Goal: Task Accomplishment & Management: Use online tool/utility

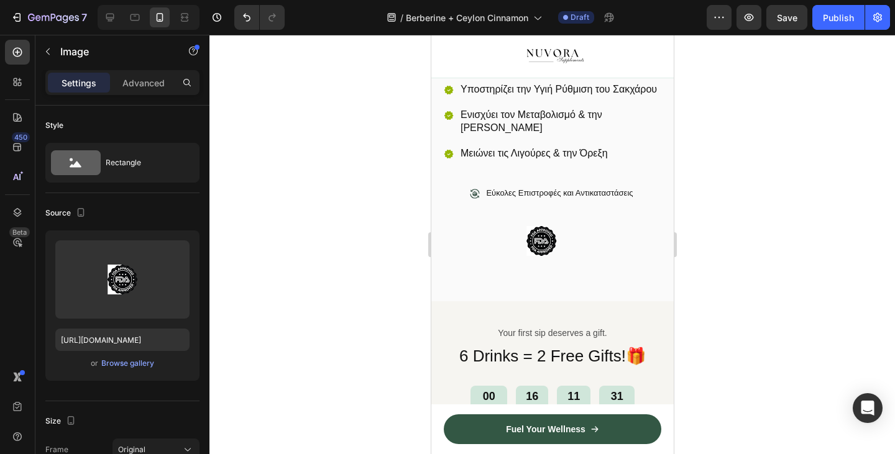
scroll to position [381, 0]
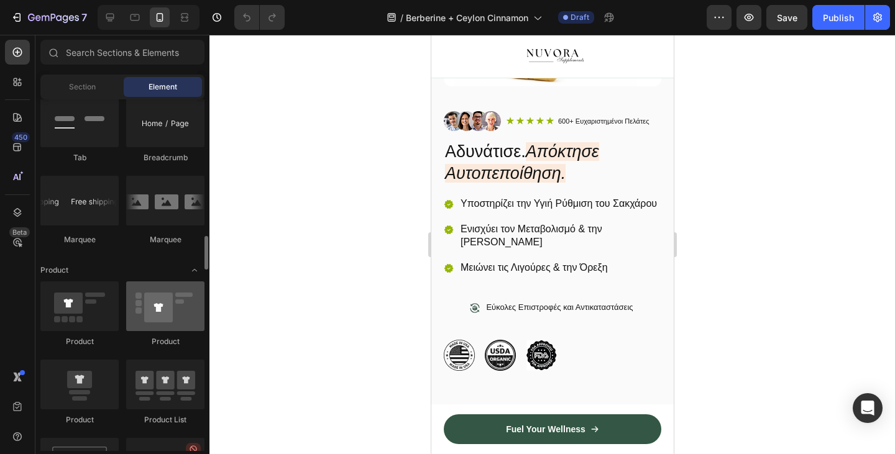
scroll to position [1439, 0]
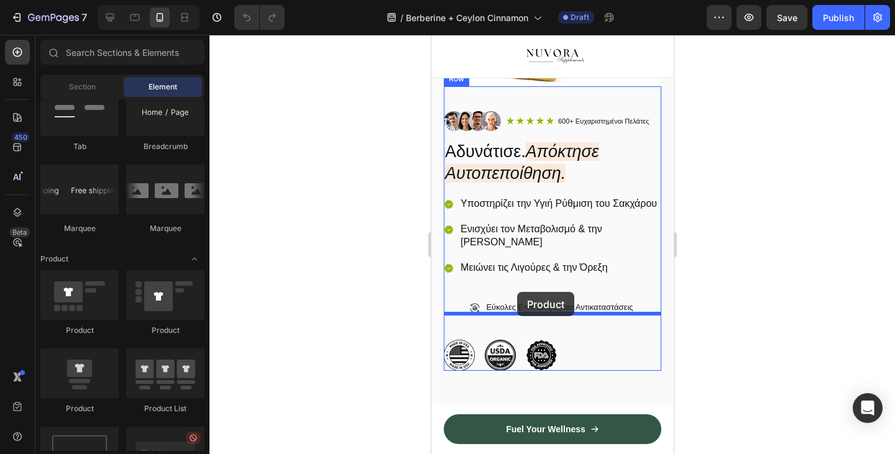
drag, startPoint x: 592, startPoint y: 337, endPoint x: 517, endPoint y: 290, distance: 87.9
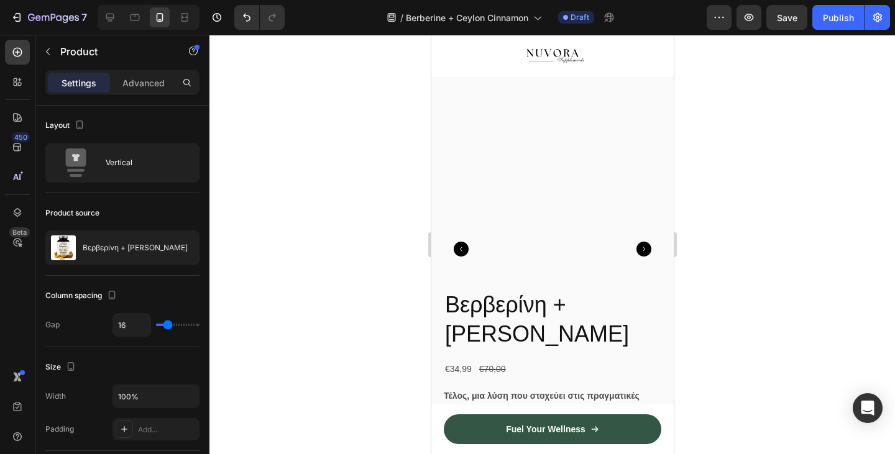
scroll to position [537, 0]
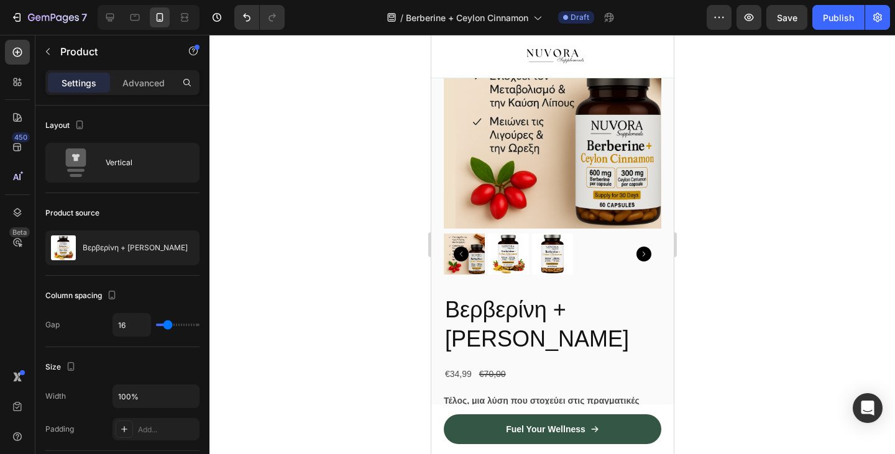
click at [503, 272] on img at bounding box center [507, 254] width 41 height 41
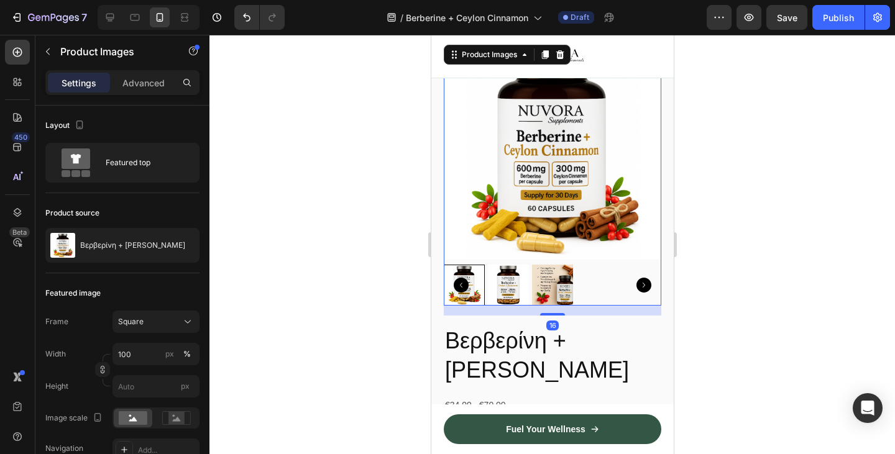
scroll to position [478, 0]
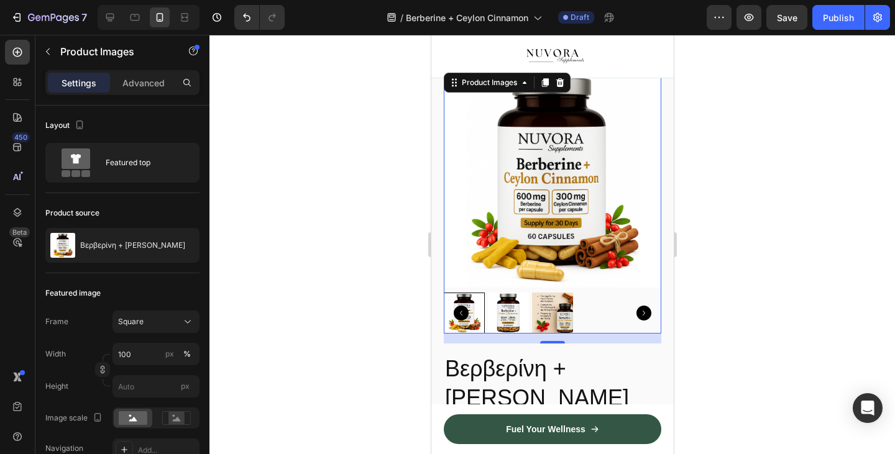
click at [473, 328] on div at bounding box center [463, 313] width 41 height 41
click at [501, 329] on img at bounding box center [507, 313] width 41 height 41
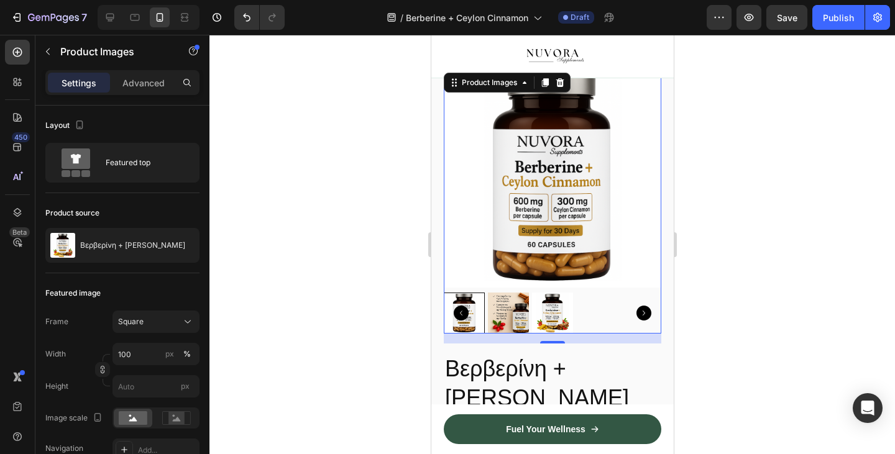
click at [554, 326] on img at bounding box center [551, 313] width 41 height 41
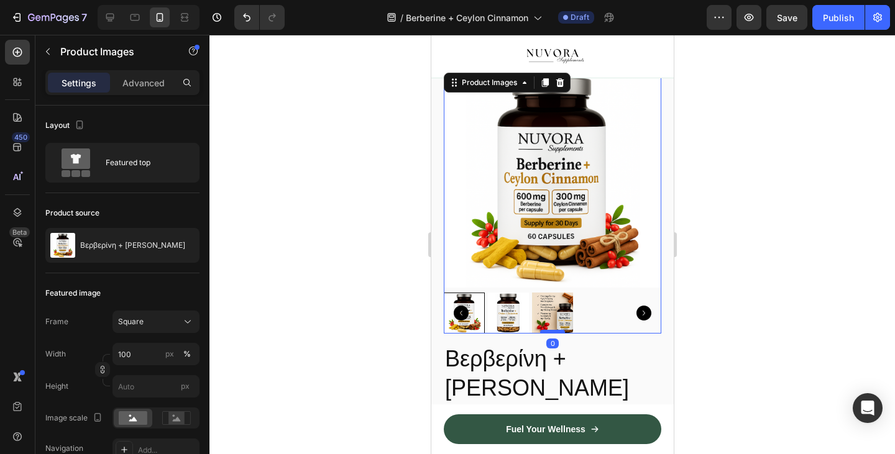
drag, startPoint x: 559, startPoint y: 356, endPoint x: 560, endPoint y: 344, distance: 12.4
click at [560, 334] on div at bounding box center [551, 332] width 25 height 4
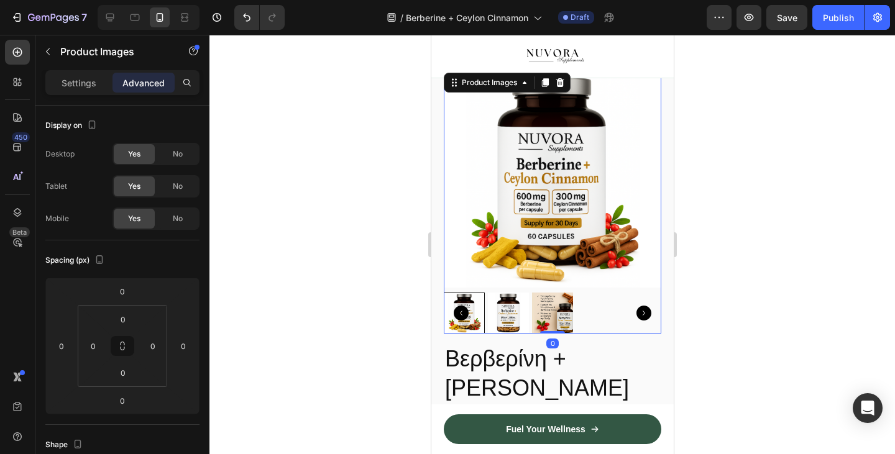
click at [397, 336] on div at bounding box center [551, 244] width 685 height 419
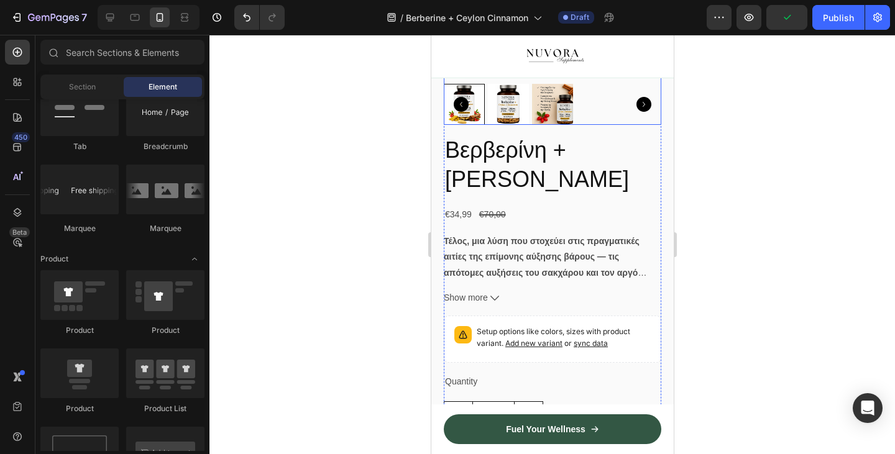
scroll to position [686, 0]
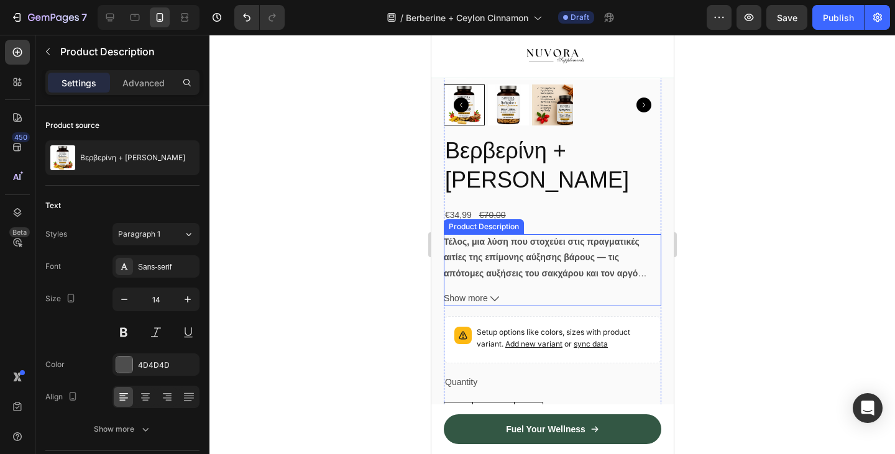
click at [487, 306] on span "Show more" at bounding box center [465, 299] width 44 height 16
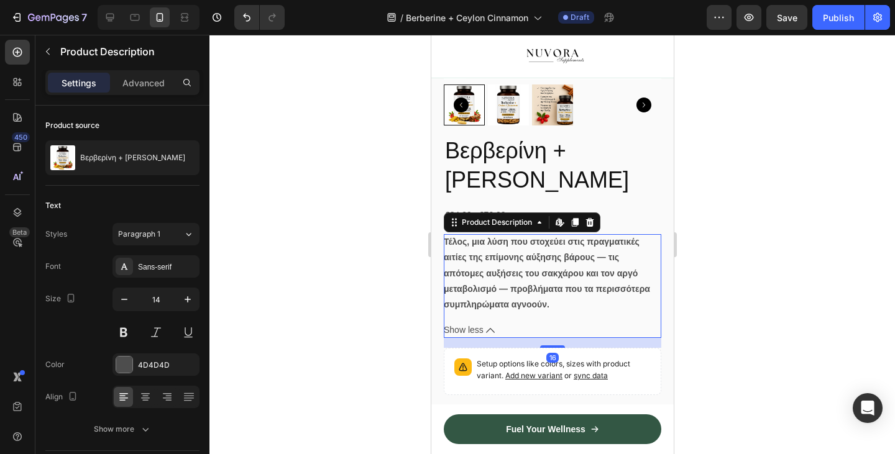
click at [487, 309] on strong "Τέλος, μια λύση που στοχεύει στις πραγματικές αιτίες της επίμονης αύξησης βάρου…" at bounding box center [546, 273] width 206 height 73
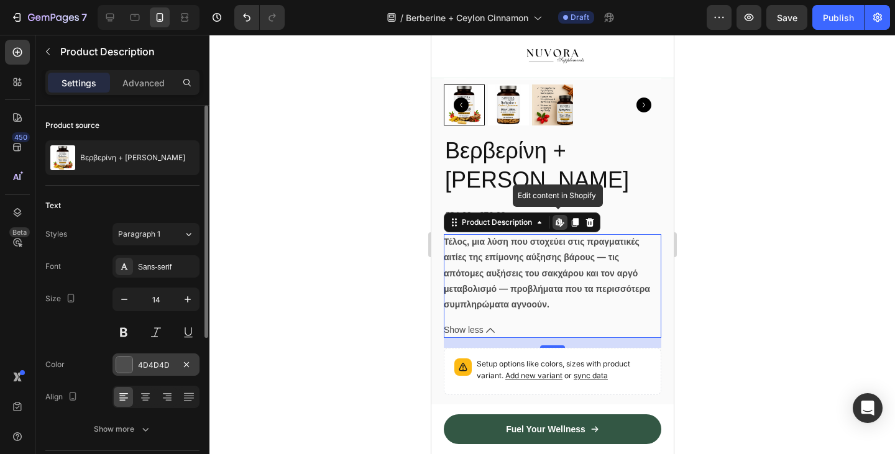
click at [141, 368] on div "4D4D4D" at bounding box center [156, 365] width 36 height 11
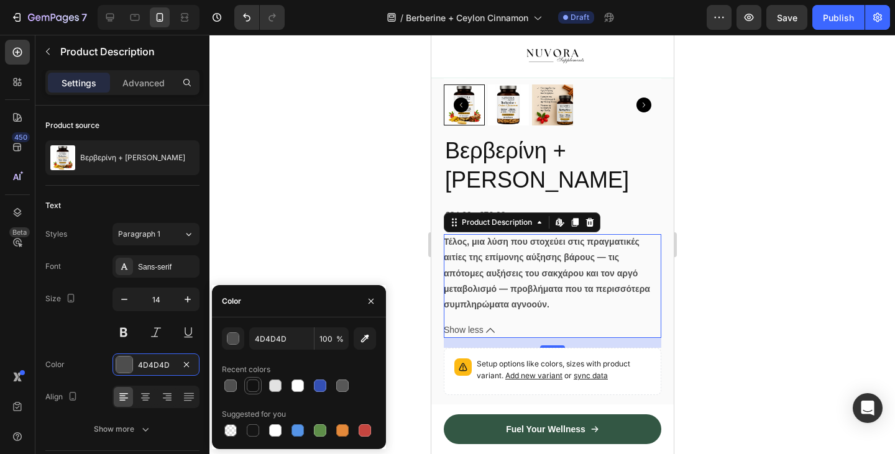
click at [252, 380] on div at bounding box center [253, 386] width 12 height 12
type input "121212"
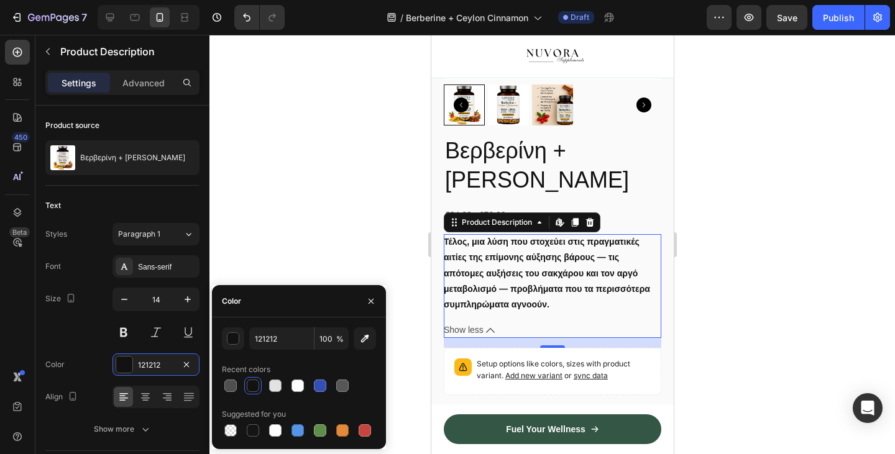
click at [301, 173] on div at bounding box center [551, 244] width 685 height 419
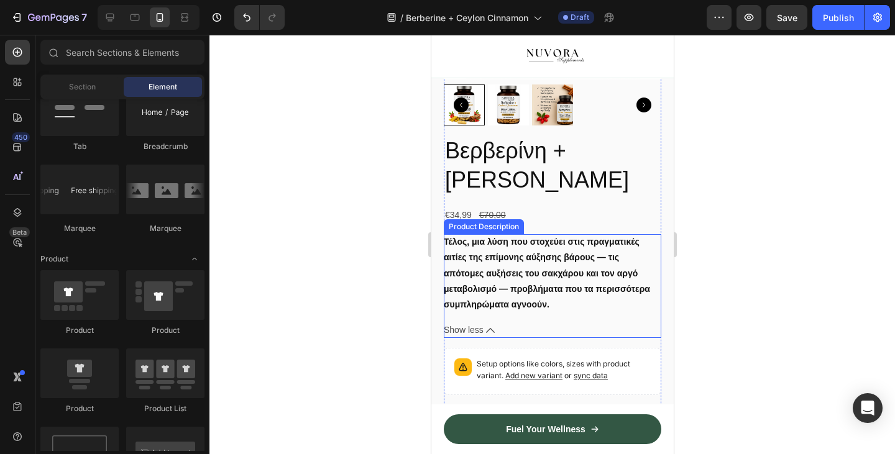
click at [479, 338] on span "Show less" at bounding box center [463, 331] width 40 height 16
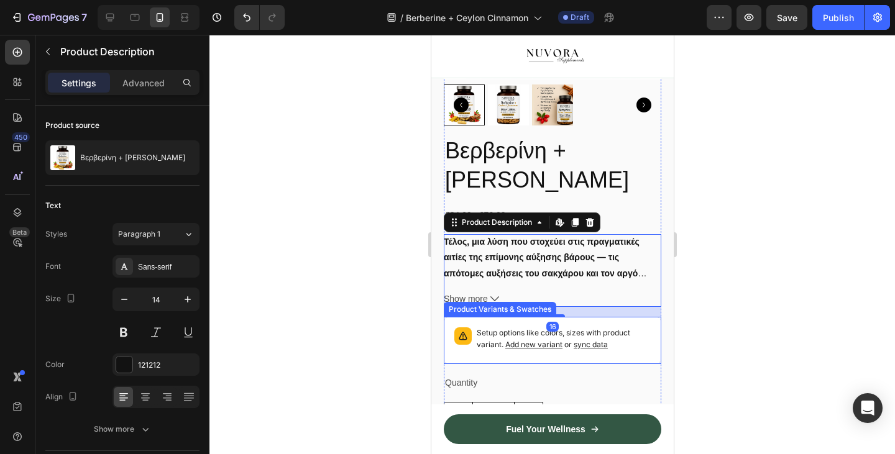
click at [466, 316] on div "Product Variants & Swatches" at bounding box center [499, 309] width 112 height 15
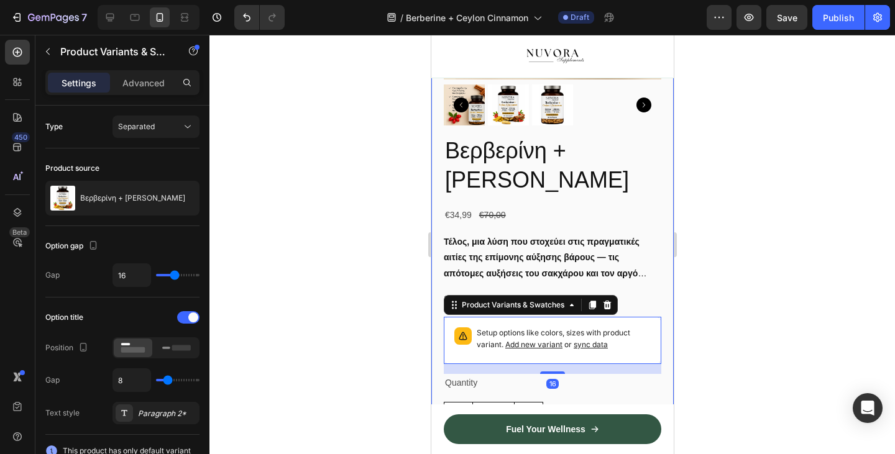
click at [396, 313] on div at bounding box center [551, 244] width 685 height 419
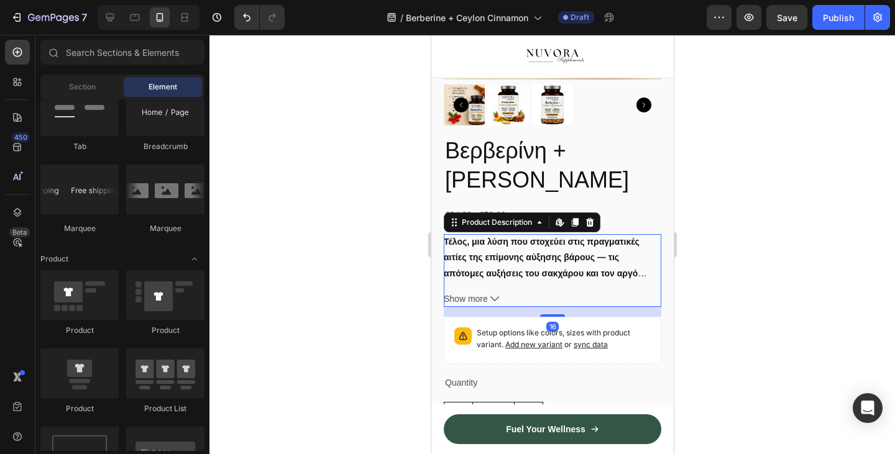
click at [475, 305] on span "Show more" at bounding box center [465, 299] width 44 height 16
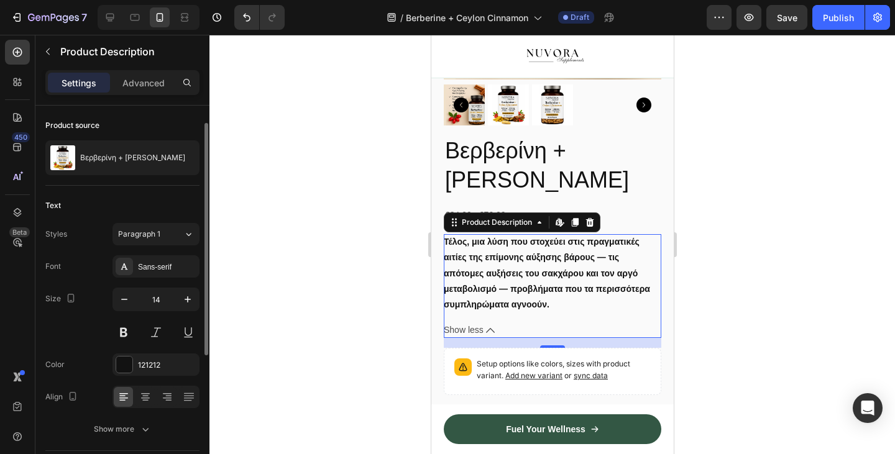
scroll to position [249, 0]
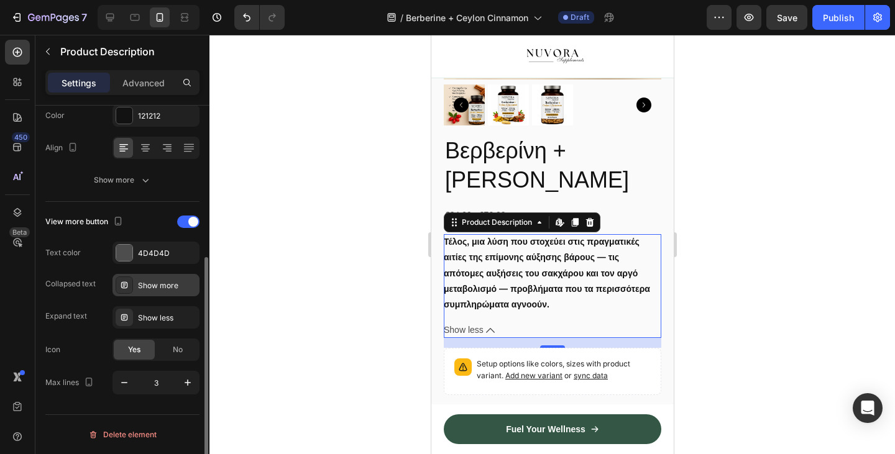
click at [167, 278] on div "Show more" at bounding box center [155, 285] width 87 height 22
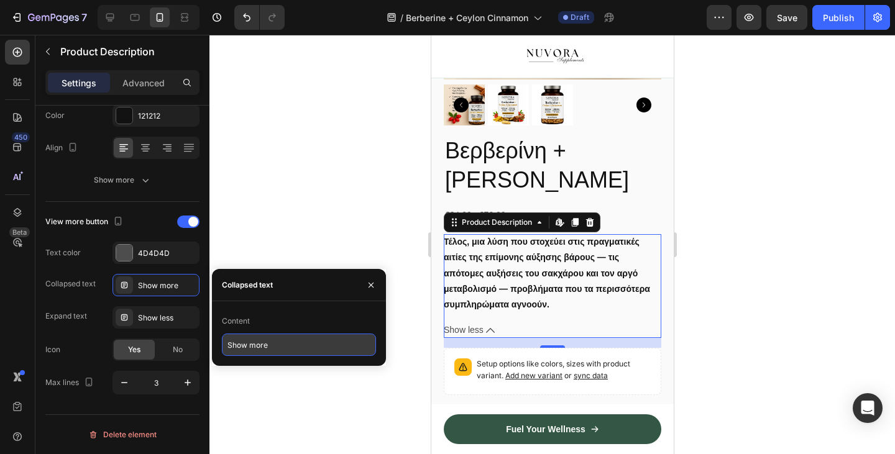
click at [273, 334] on input "Show more" at bounding box center [299, 345] width 154 height 22
click at [273, 342] on input "Show more" at bounding box center [299, 345] width 154 height 22
paste input "Δείτε περισσότερα"
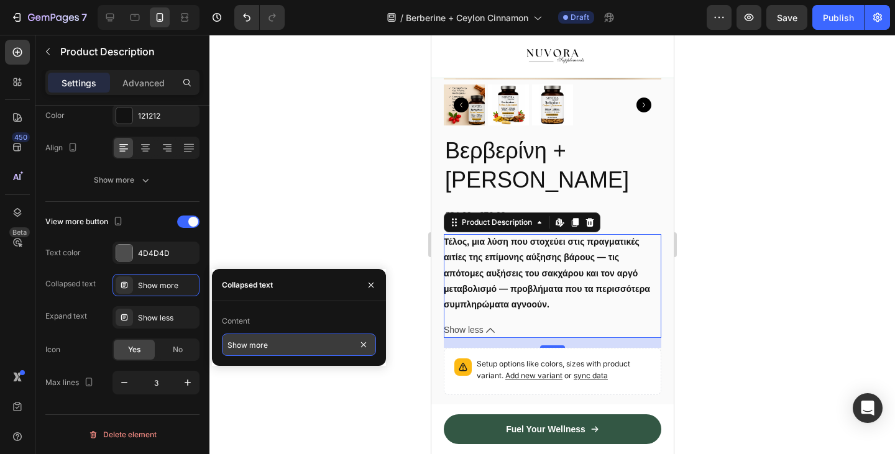
type input "Δείτε περισσότερα"
click at [304, 230] on div at bounding box center [551, 244] width 685 height 419
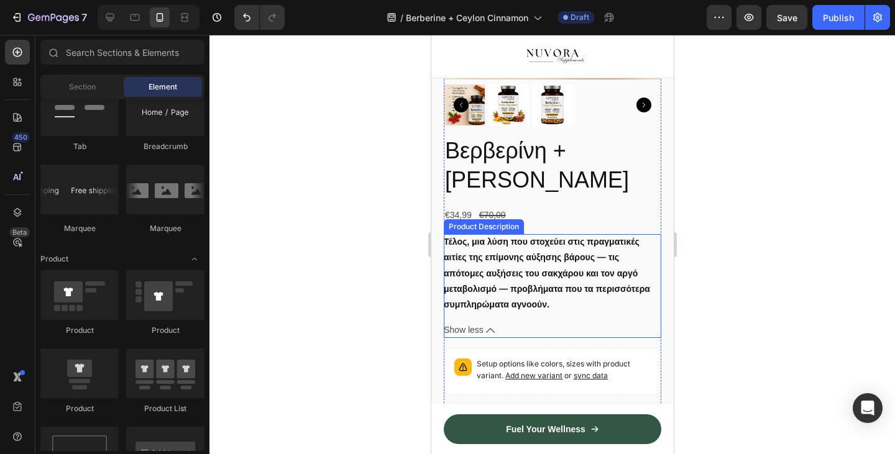
click at [551, 273] on strong "Τέλος, μια λύση που στοχεύει στις πραγματικές αιτίες της επίμονης αύξησης βάρου…" at bounding box center [546, 273] width 206 height 73
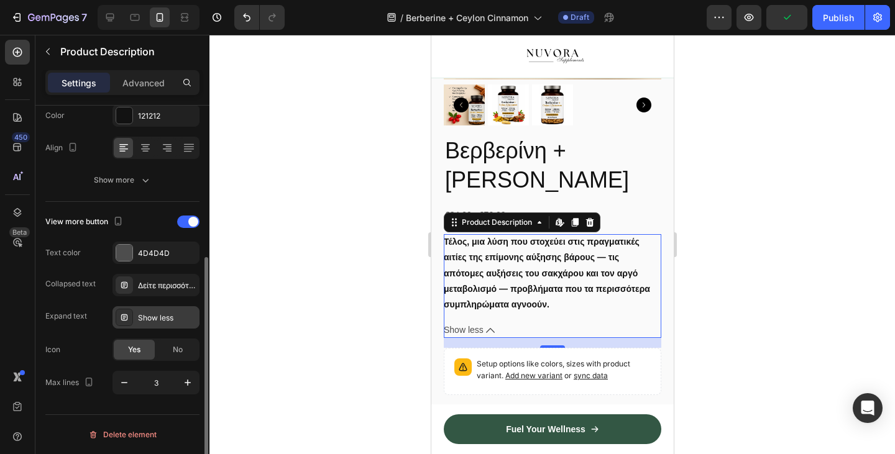
click at [151, 320] on div "Show less" at bounding box center [167, 318] width 58 height 11
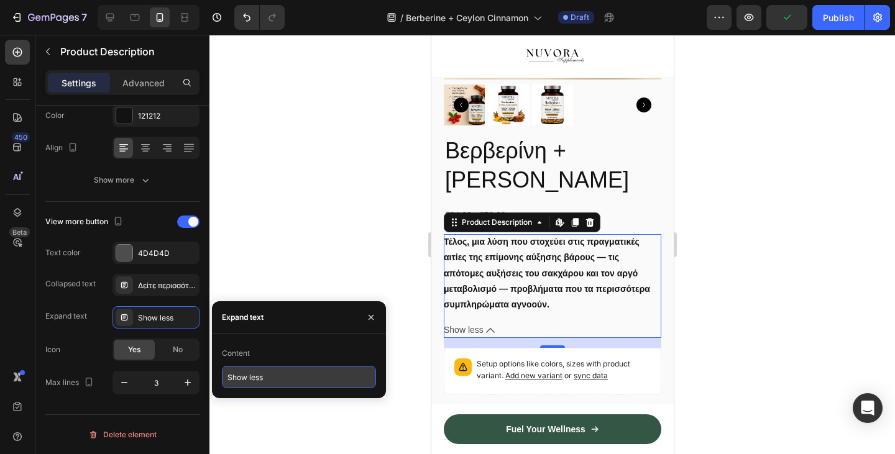
click at [252, 368] on input "Show less" at bounding box center [299, 377] width 154 height 22
paste input "Δείτε λιγότερα"
type input "Δείτε λιγότερα"
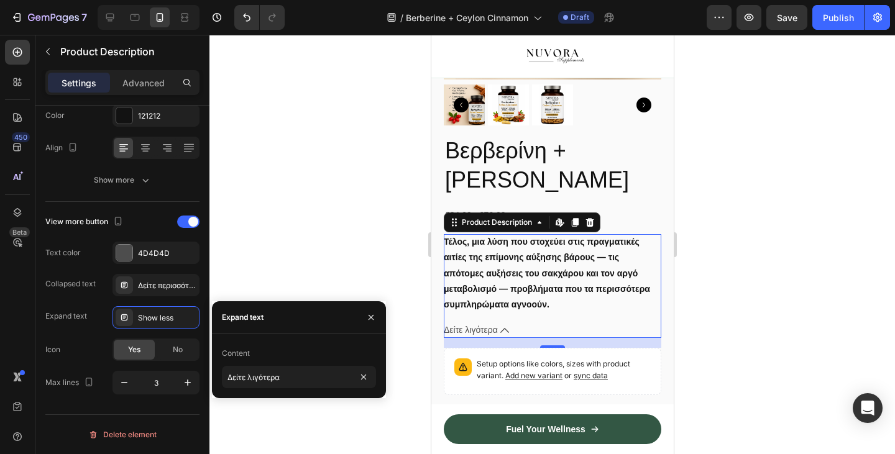
click at [304, 263] on div at bounding box center [551, 244] width 685 height 419
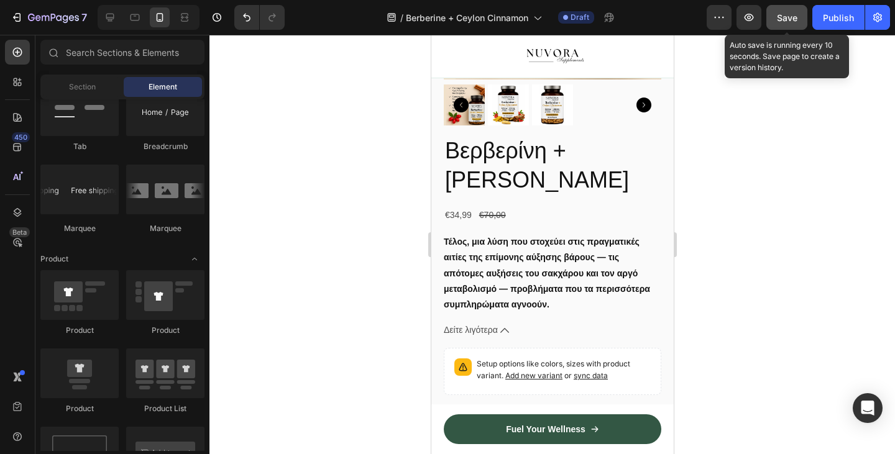
click at [782, 6] on button "Save" at bounding box center [786, 17] width 41 height 25
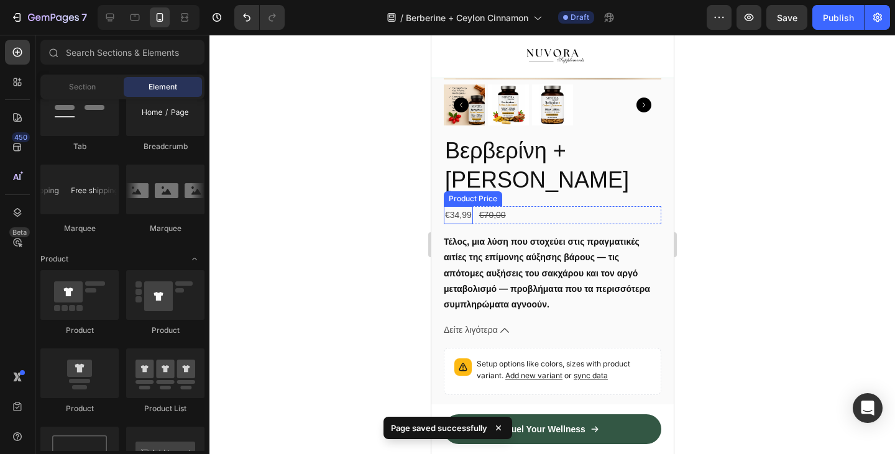
click at [462, 224] on div "€34,99" at bounding box center [457, 215] width 29 height 18
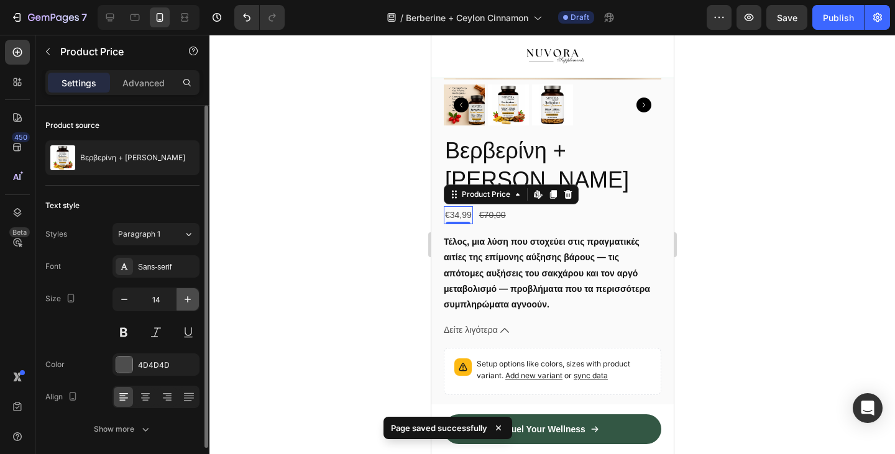
click at [182, 302] on icon "button" at bounding box center [187, 299] width 12 height 12
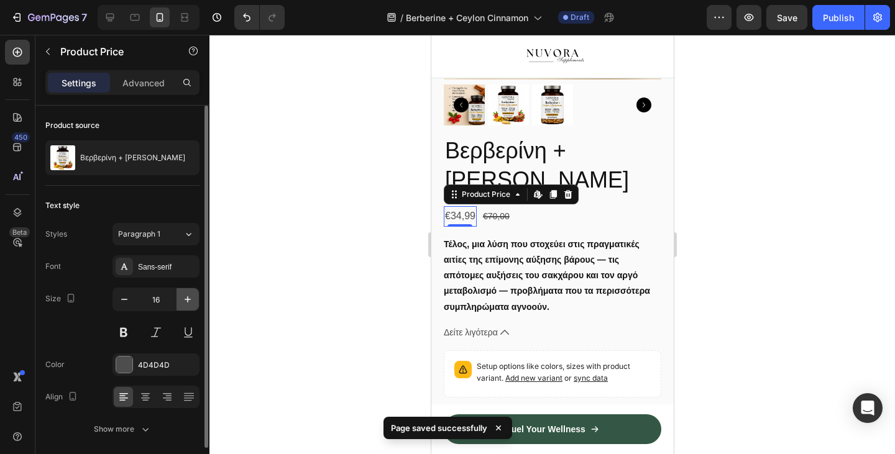
click at [182, 302] on icon "button" at bounding box center [187, 299] width 12 height 12
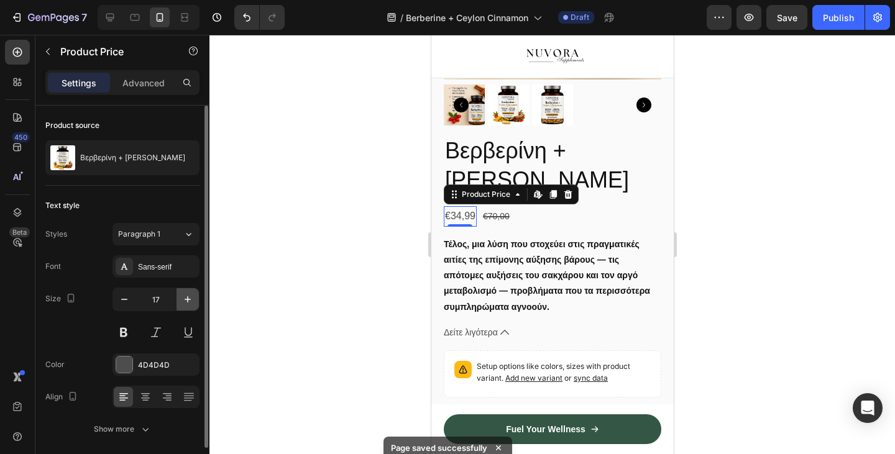
click at [182, 302] on icon "button" at bounding box center [187, 299] width 12 height 12
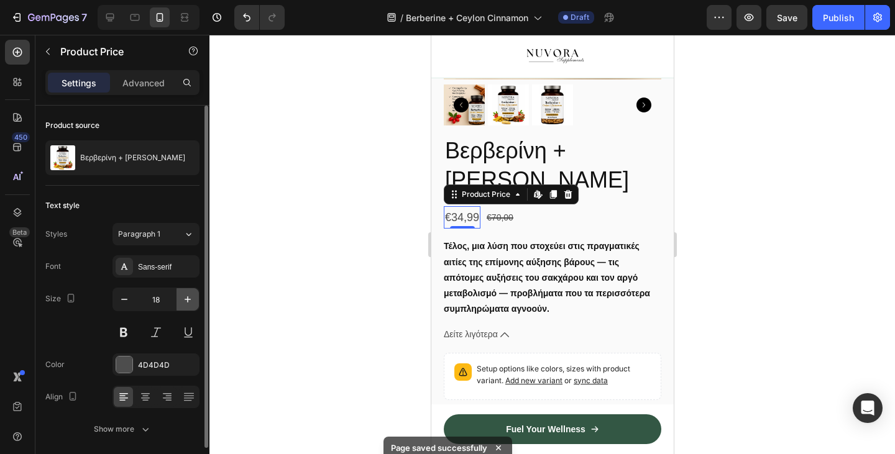
click at [182, 302] on icon "button" at bounding box center [187, 299] width 12 height 12
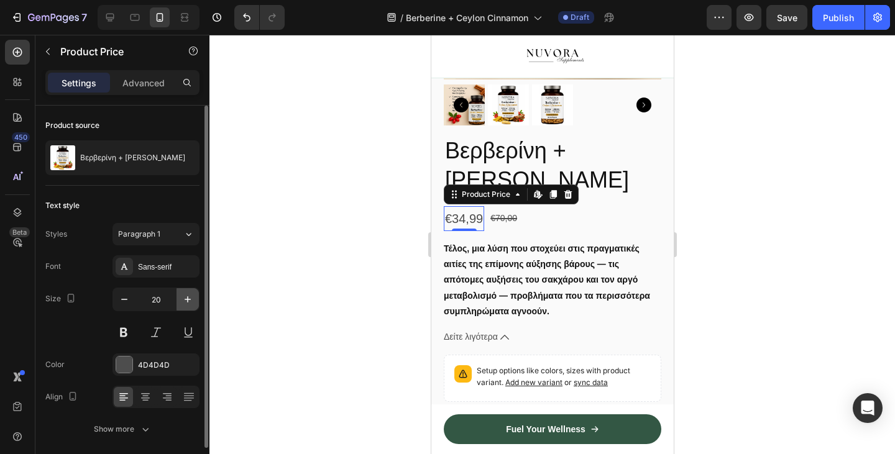
click at [182, 302] on icon "button" at bounding box center [187, 299] width 12 height 12
type input "21"
click at [124, 332] on button at bounding box center [123, 332] width 22 height 22
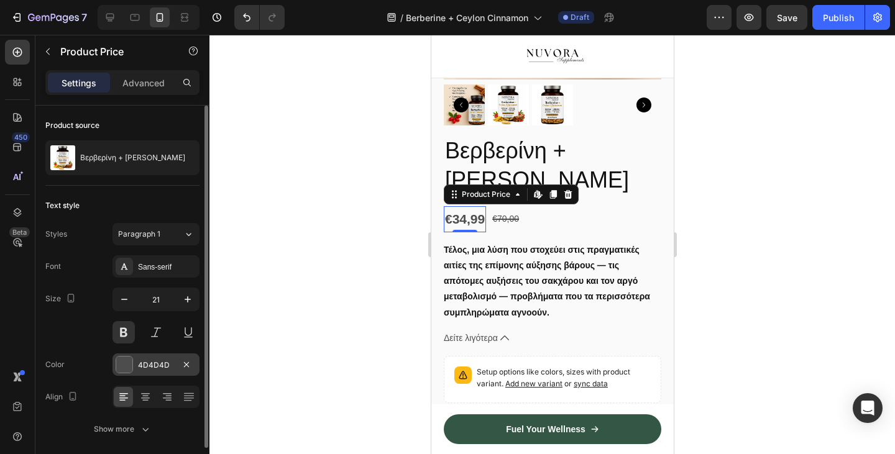
click at [129, 366] on div at bounding box center [124, 365] width 16 height 16
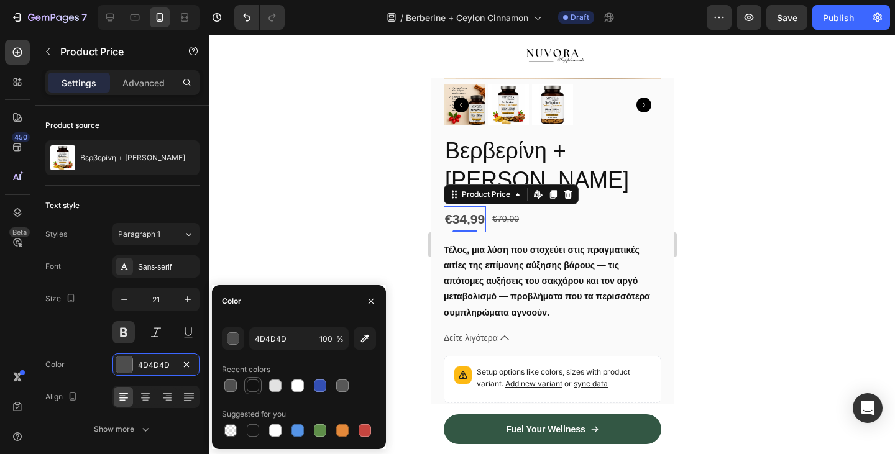
click at [249, 382] on div at bounding box center [253, 386] width 12 height 12
type input "121212"
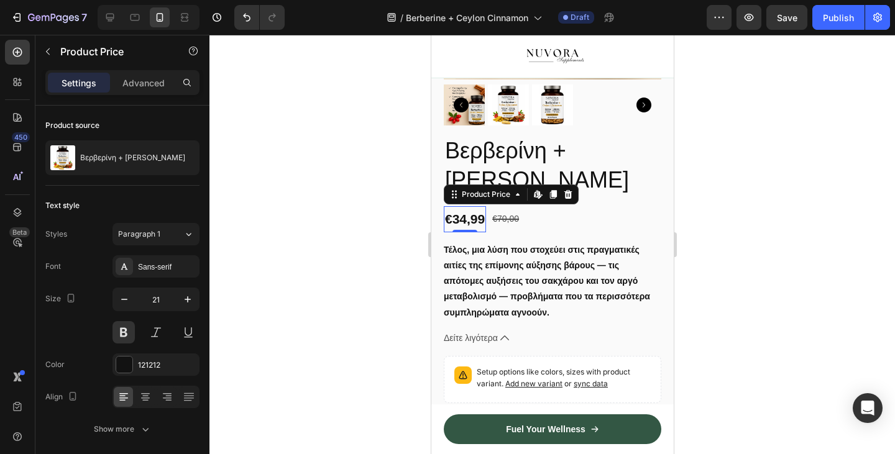
click at [279, 249] on div at bounding box center [551, 244] width 685 height 419
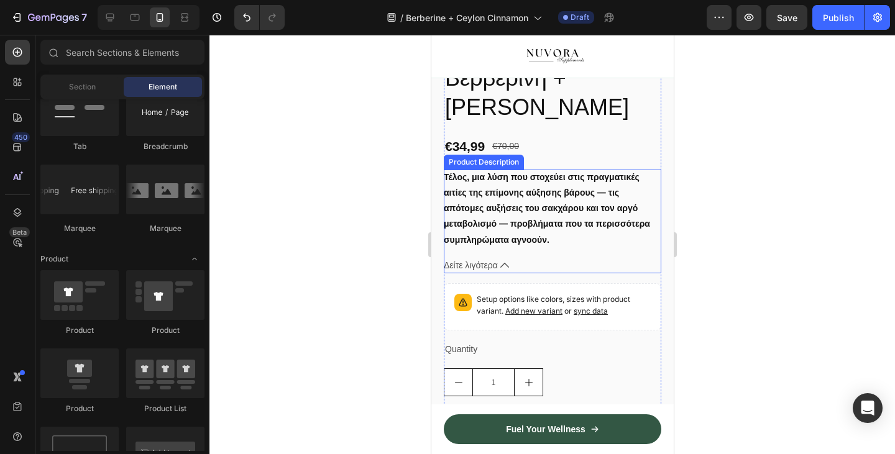
scroll to position [771, 0]
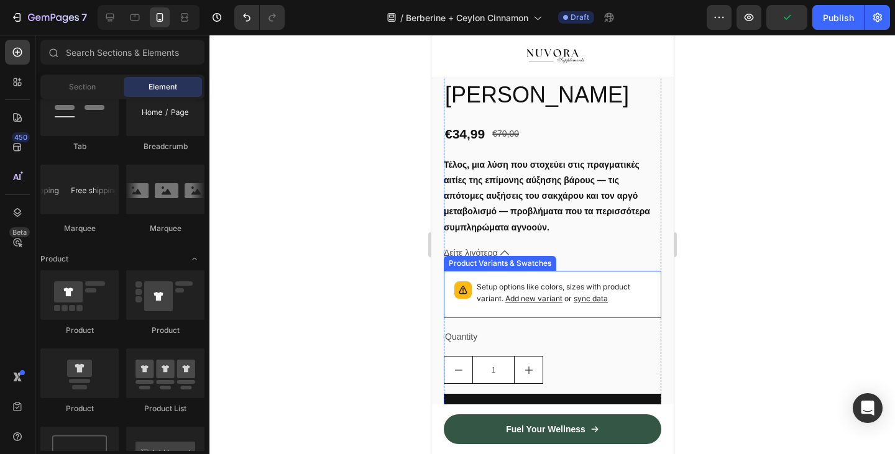
click at [493, 313] on div "Setup options like colors, sizes with product variant. Add new variant or sync …" at bounding box center [552, 295] width 206 height 36
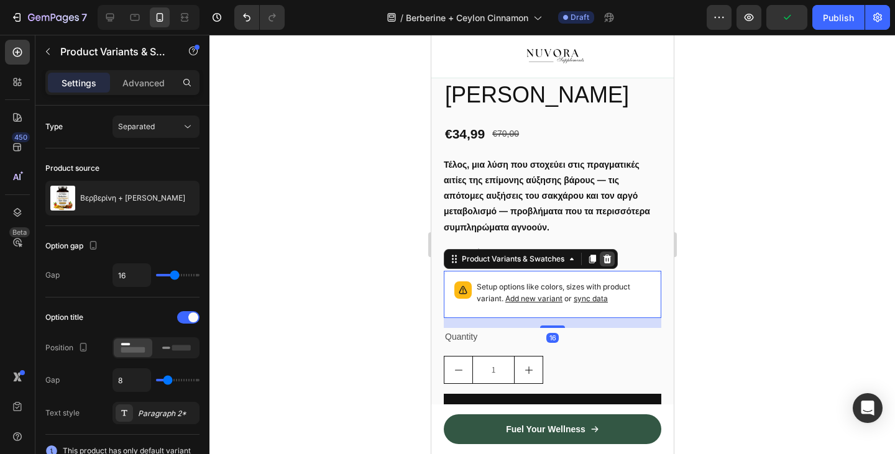
click at [605, 263] on icon at bounding box center [607, 259] width 8 height 9
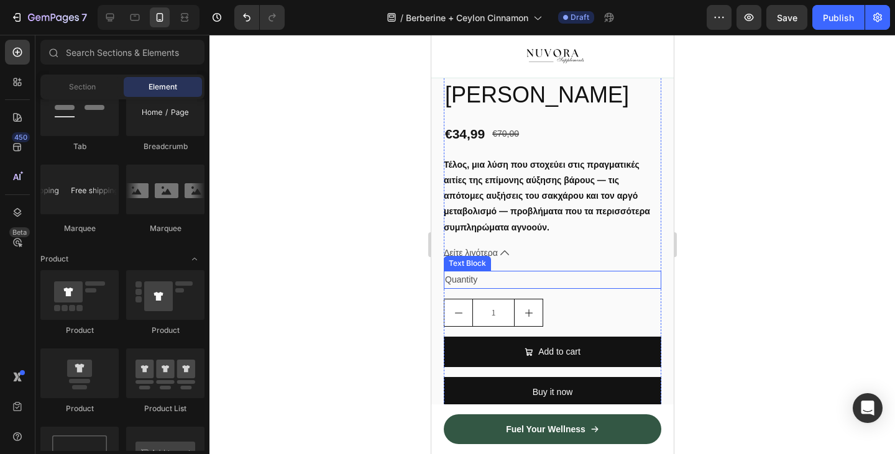
click at [480, 289] on div "Quantity" at bounding box center [551, 280] width 217 height 18
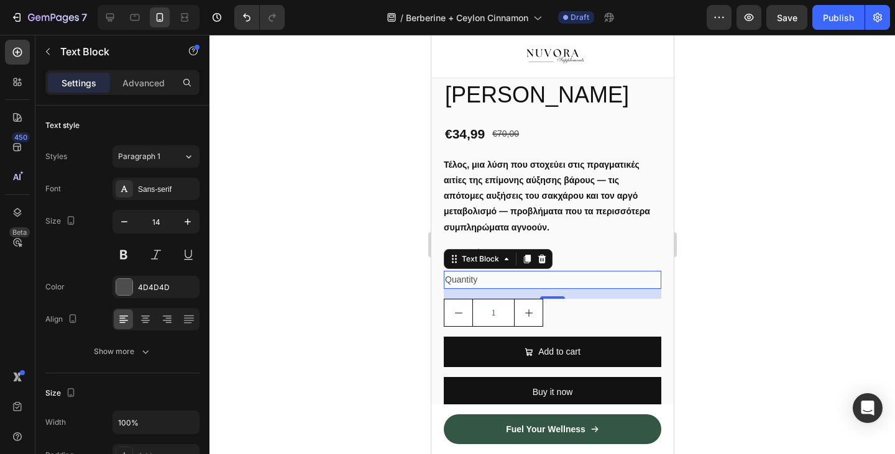
click at [460, 289] on div "Quantity" at bounding box center [551, 280] width 217 height 18
click at [460, 288] on p "Quantity" at bounding box center [551, 280] width 215 height 16
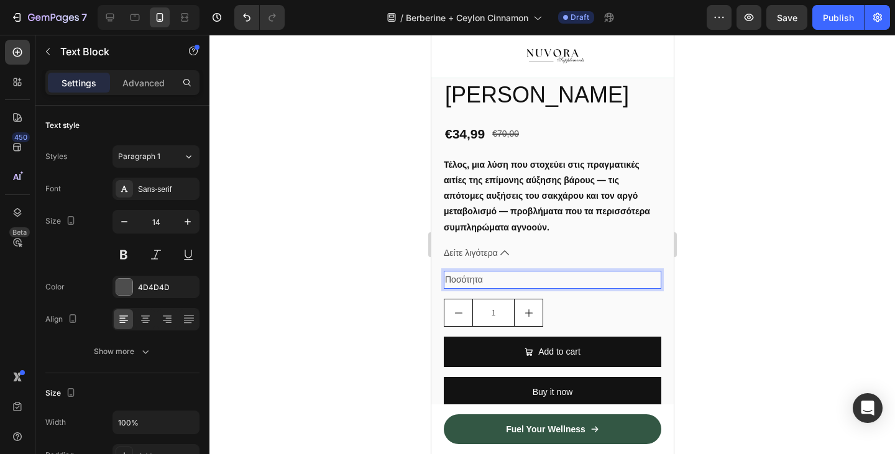
click at [460, 288] on p "Ποσότητα" at bounding box center [551, 280] width 215 height 16
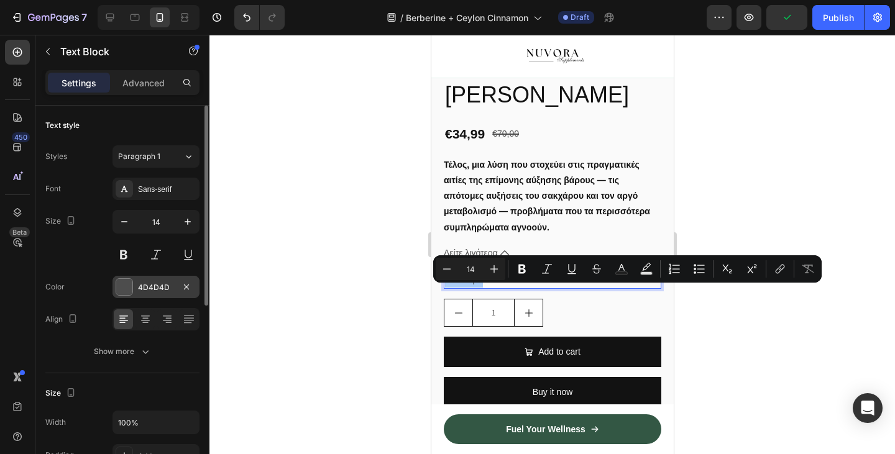
click at [127, 294] on div at bounding box center [124, 287] width 16 height 16
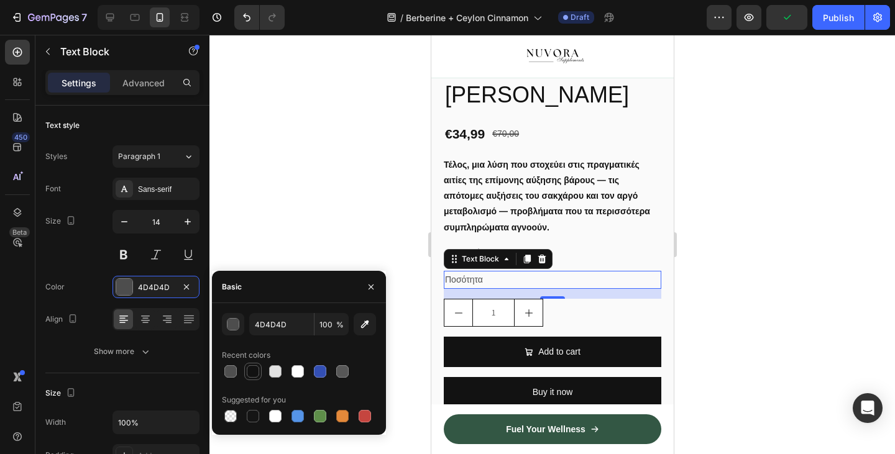
click at [252, 370] on div at bounding box center [253, 371] width 12 height 12
type input "121212"
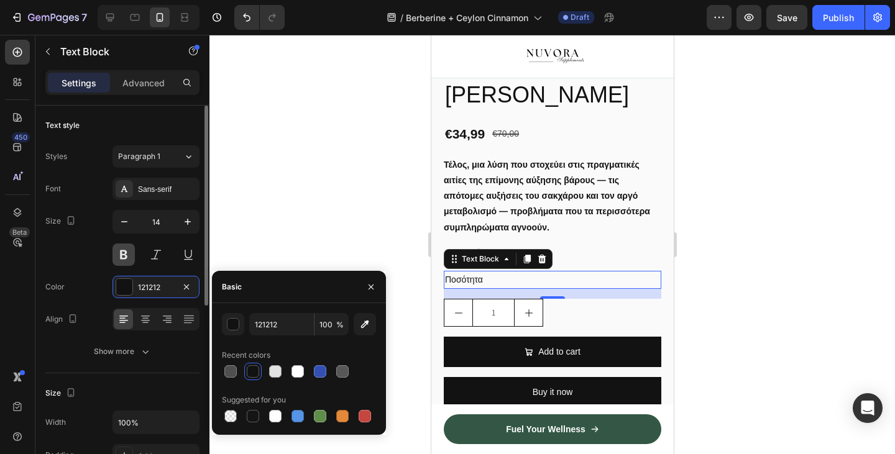
click at [126, 260] on button at bounding box center [123, 255] width 22 height 22
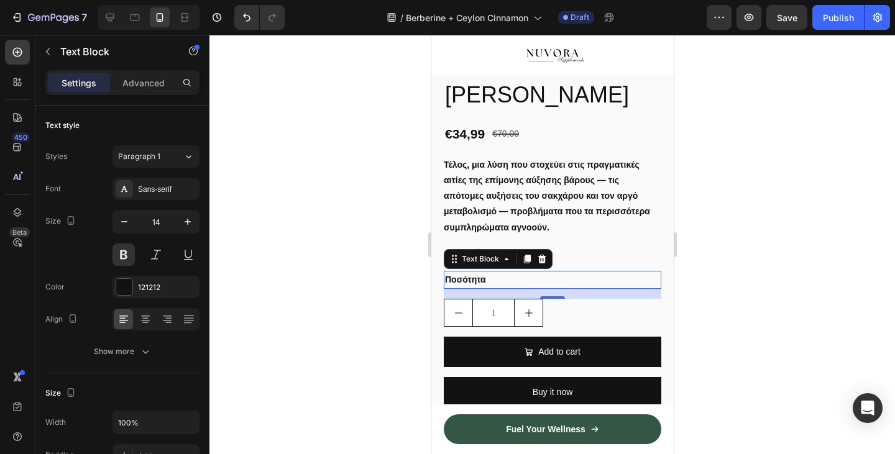
click at [396, 260] on div at bounding box center [551, 244] width 685 height 419
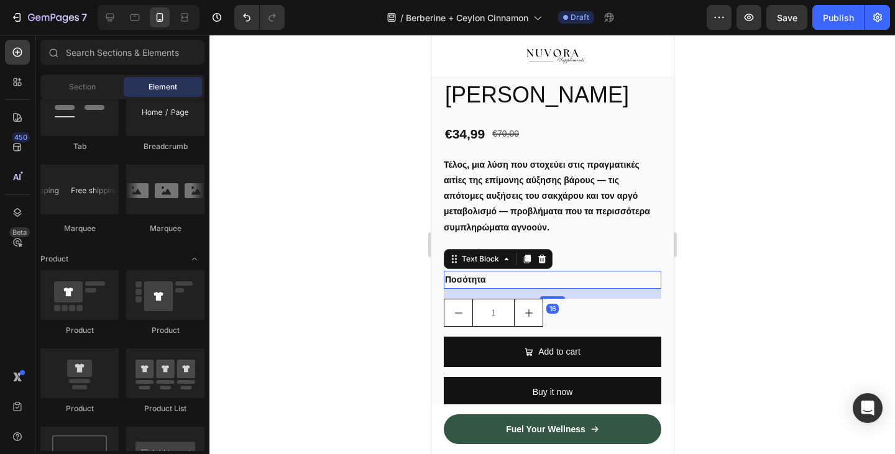
click at [528, 289] on div "Ποσότητα" at bounding box center [551, 280] width 217 height 18
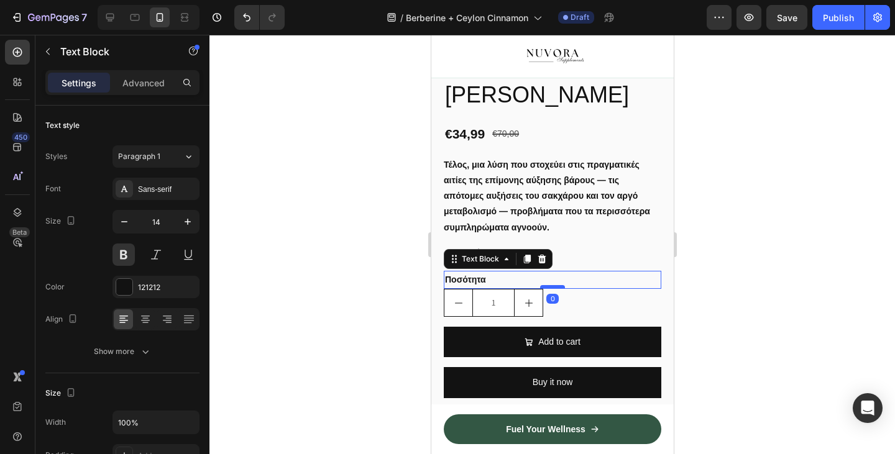
drag, startPoint x: 551, startPoint y: 311, endPoint x: 551, endPoint y: 300, distance: 11.8
click at [551, 289] on div at bounding box center [551, 287] width 25 height 4
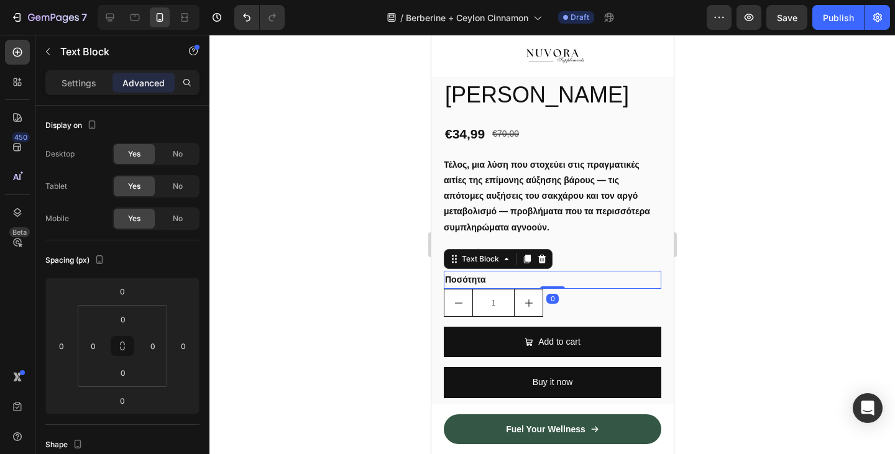
click at [347, 349] on div at bounding box center [551, 244] width 685 height 419
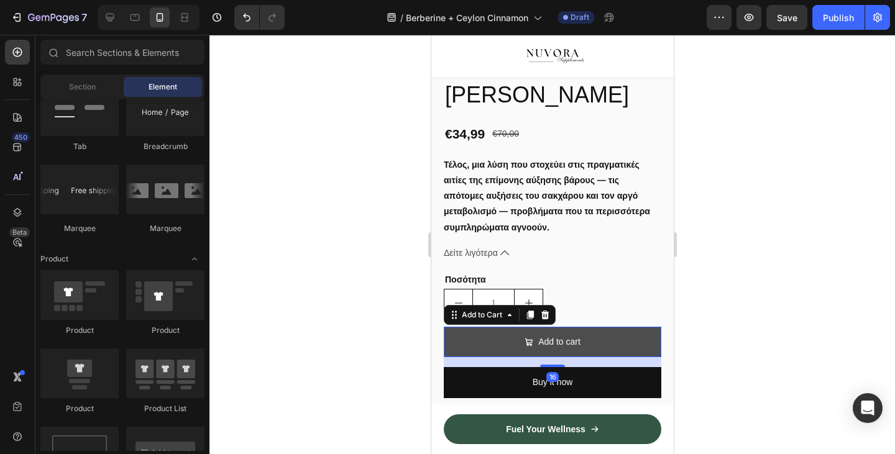
click at [616, 350] on button "Add to cart" at bounding box center [551, 342] width 217 height 30
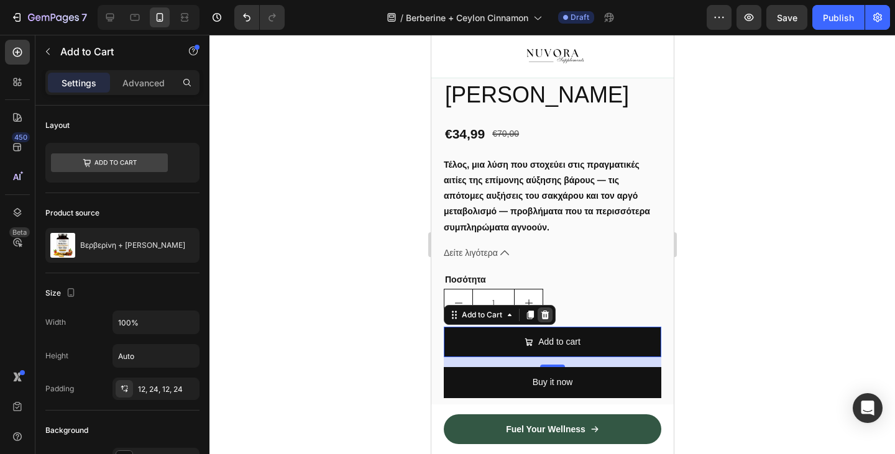
click at [548, 320] on icon at bounding box center [544, 315] width 10 height 10
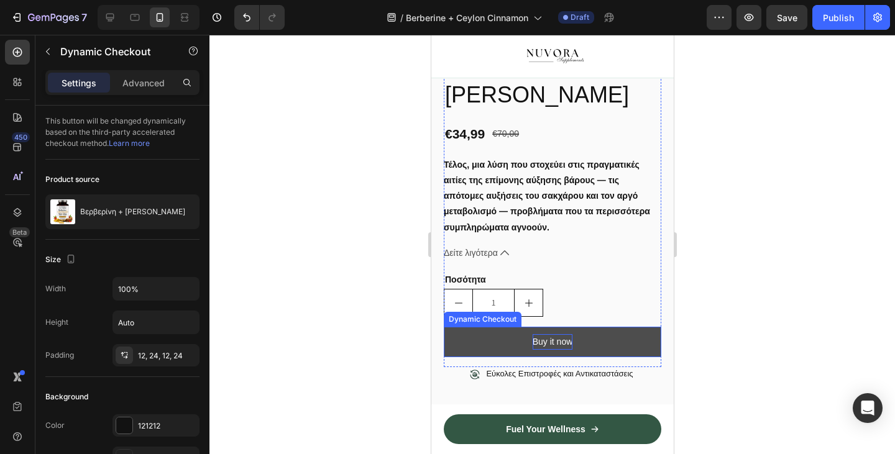
click at [546, 350] on div "Buy it now" at bounding box center [552, 342] width 40 height 16
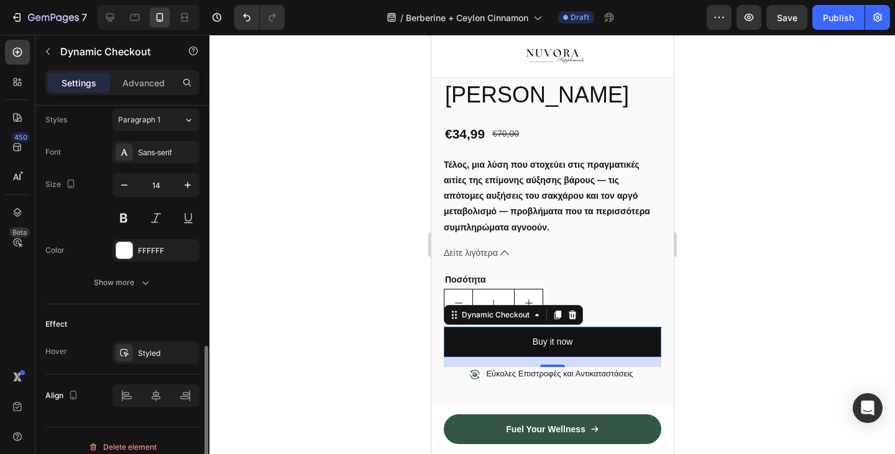
scroll to position [558, 0]
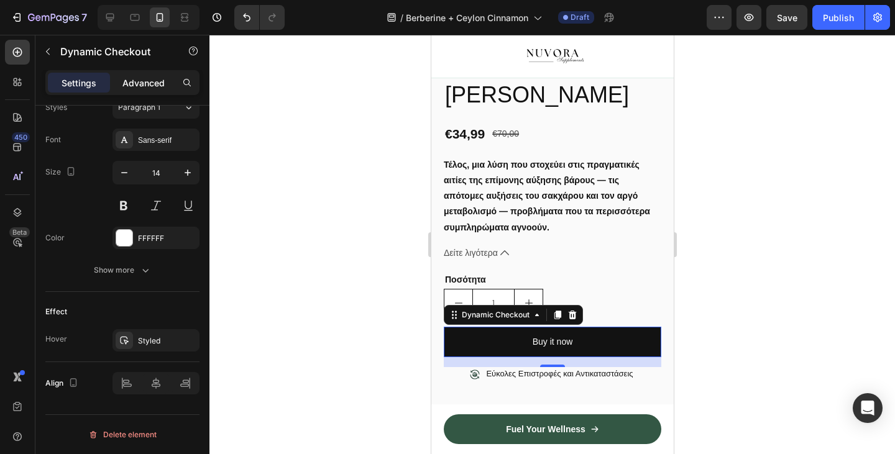
click at [129, 89] on p "Advanced" at bounding box center [143, 82] width 42 height 13
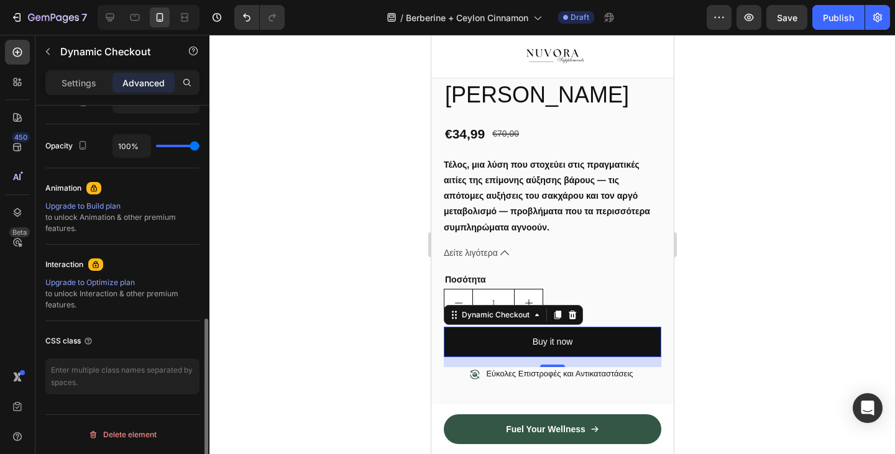
scroll to position [478, 0]
click at [104, 86] on div "Settings" at bounding box center [79, 83] width 62 height 20
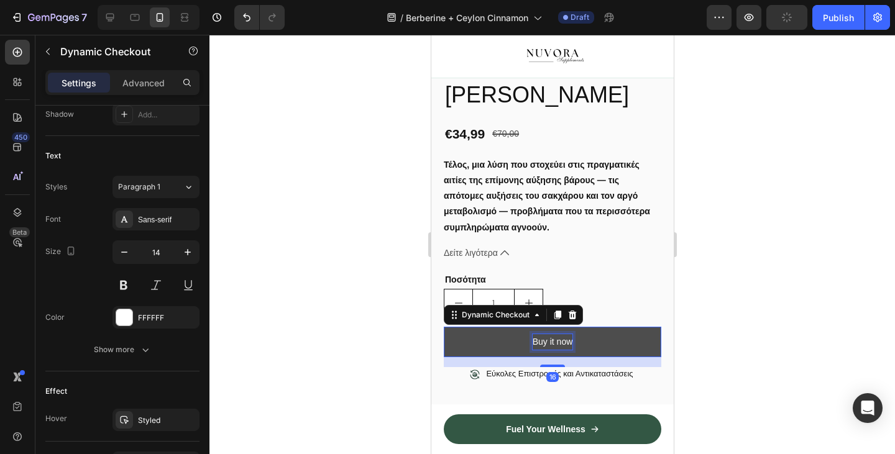
click at [535, 350] on div "Buy it now" at bounding box center [552, 342] width 40 height 16
click at [535, 350] on p "Buy it now" at bounding box center [552, 342] width 40 height 16
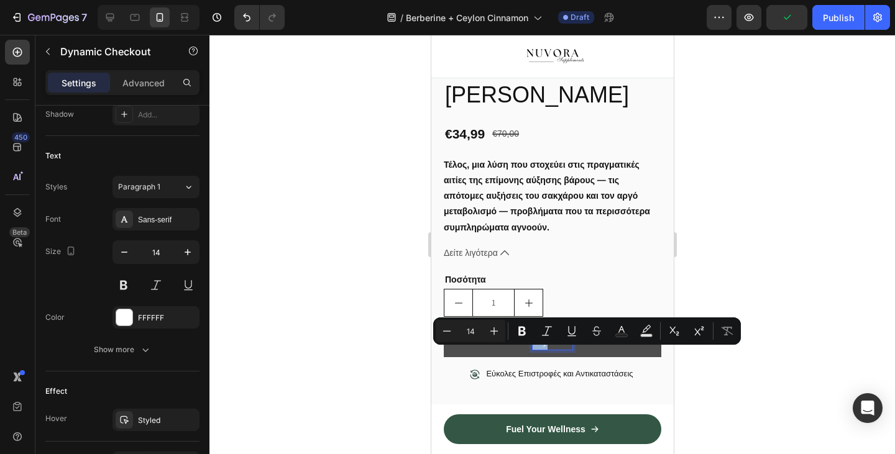
click at [535, 350] on p "Buy it now" at bounding box center [552, 342] width 40 height 16
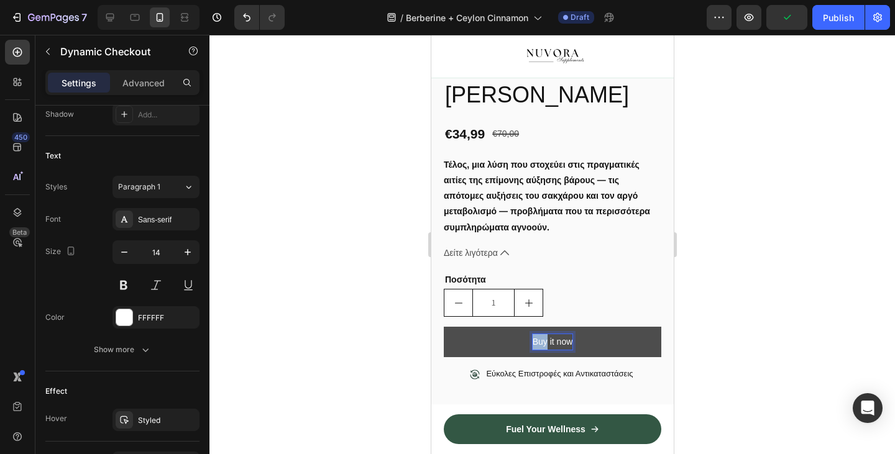
click at [535, 350] on p "Buy it now" at bounding box center [552, 342] width 40 height 16
click at [548, 354] on button "d" at bounding box center [551, 342] width 217 height 30
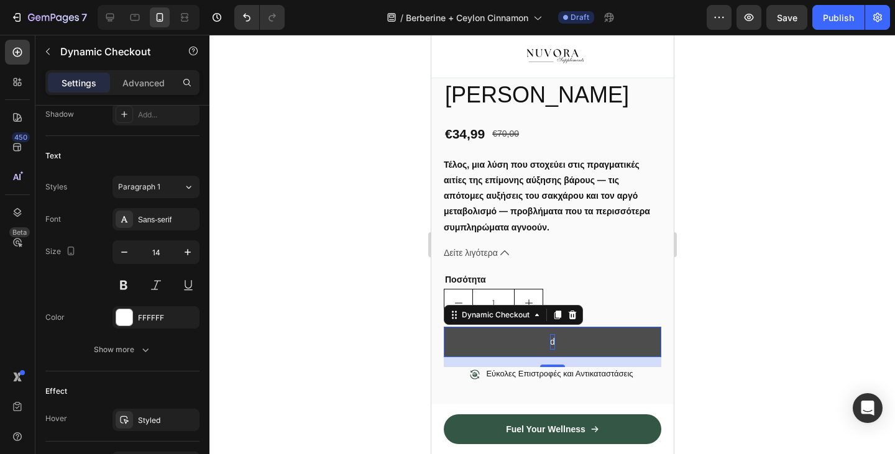
click at [550, 350] on p "d" at bounding box center [551, 342] width 5 height 16
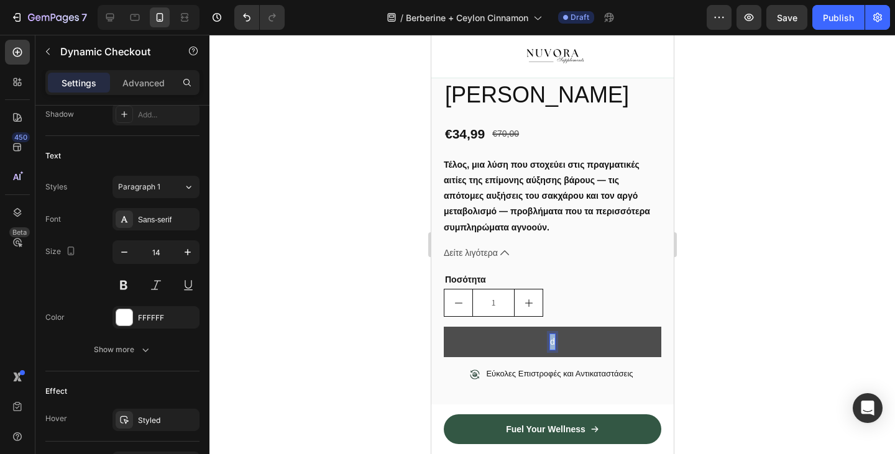
click at [550, 350] on p "d" at bounding box center [551, 342] width 5 height 16
click at [550, 350] on p "Αγόρασέ το τώρα" at bounding box center [551, 342] width 67 height 16
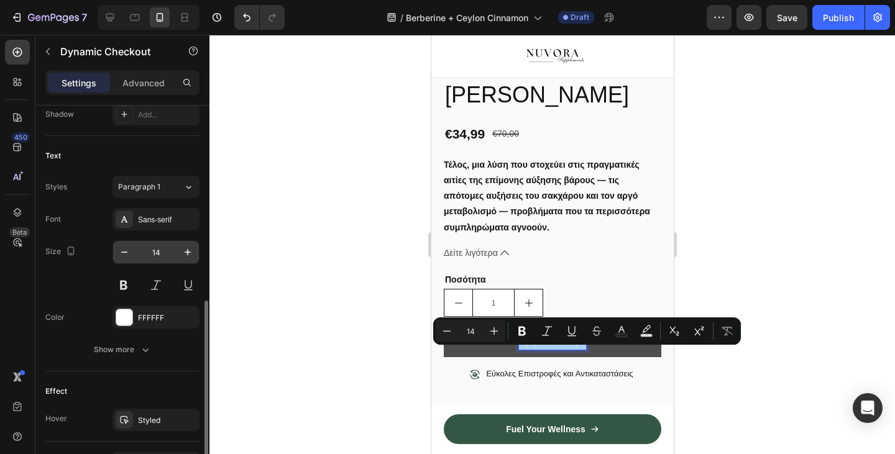
click at [176, 254] on input "14" at bounding box center [155, 252] width 41 height 22
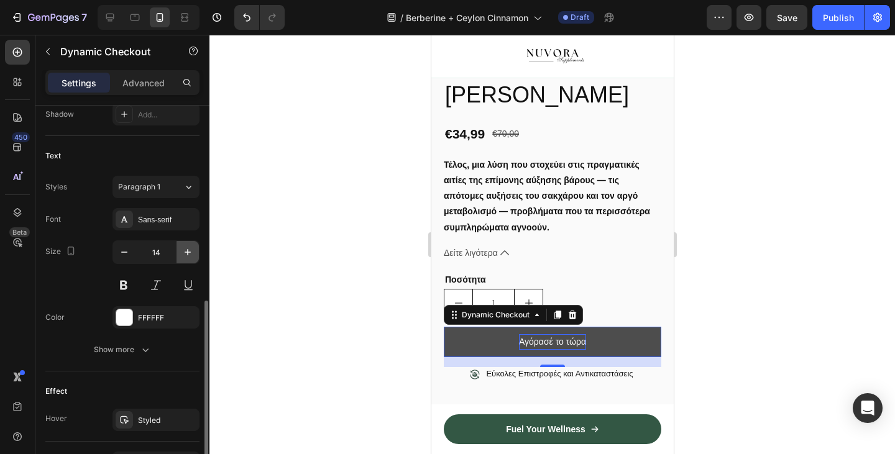
click at [178, 254] on button "button" at bounding box center [187, 252] width 22 height 22
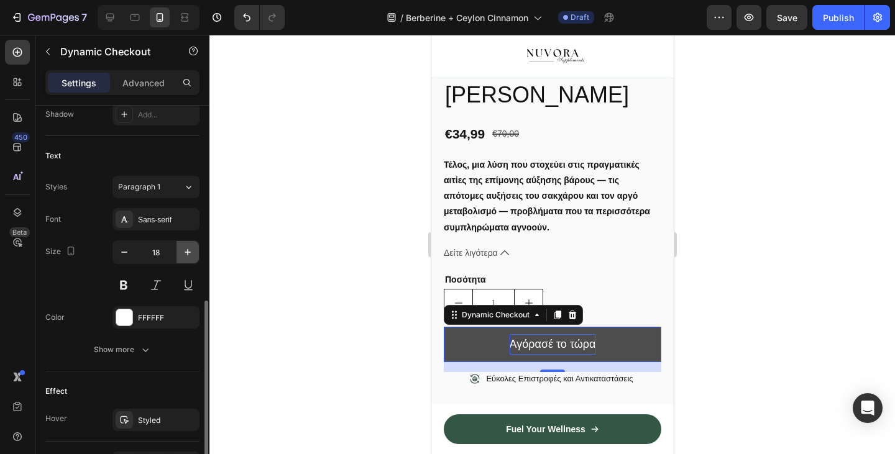
click at [178, 254] on button "button" at bounding box center [187, 252] width 22 height 22
type input "19"
click at [122, 283] on button at bounding box center [123, 285] width 22 height 22
click at [304, 290] on div at bounding box center [551, 244] width 685 height 419
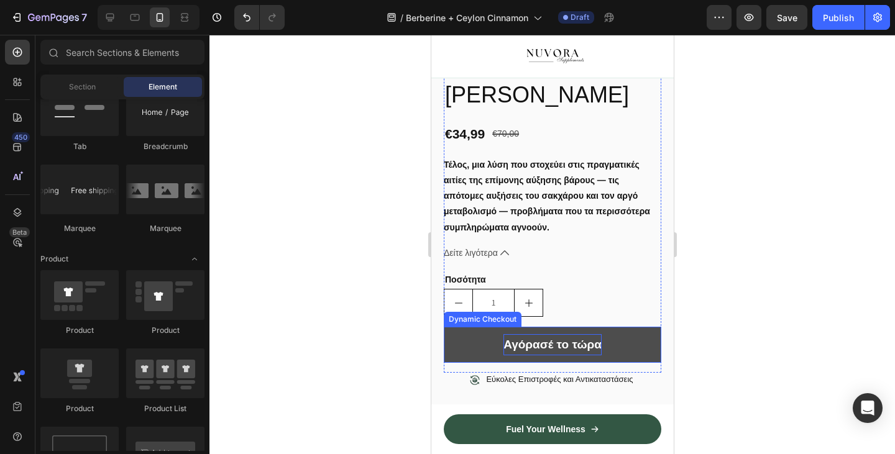
click at [544, 363] on button "Αγόρασέ το τώρα" at bounding box center [551, 345] width 217 height 36
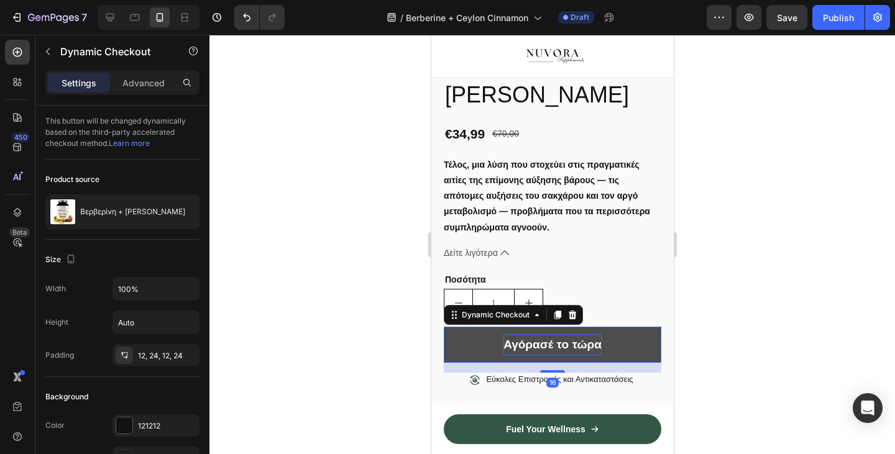
drag, startPoint x: 555, startPoint y: 382, endPoint x: 555, endPoint y: 374, distance: 8.1
click at [555, 363] on div "Αγόρασέ το τώρα Dynamic Checkout 16" at bounding box center [551, 345] width 217 height 36
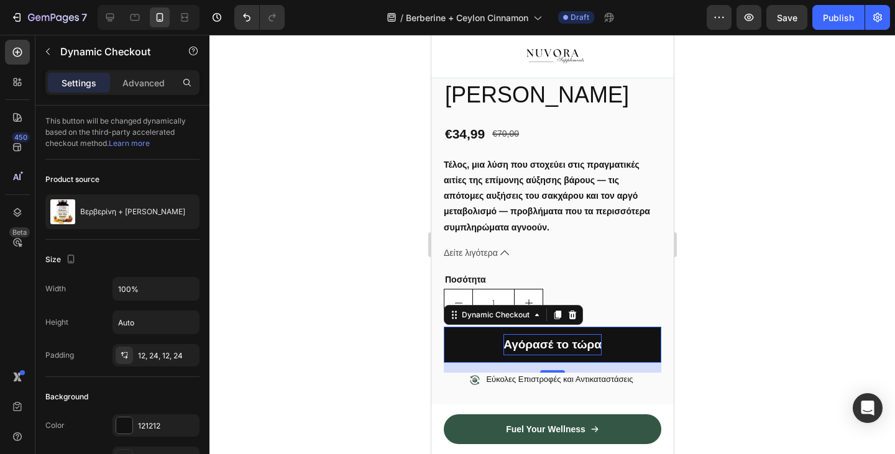
click at [556, 373] on div "16" at bounding box center [551, 368] width 217 height 10
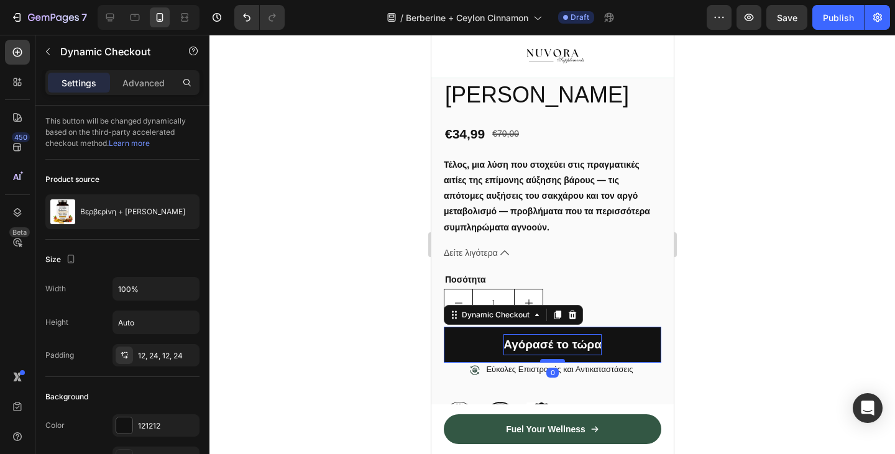
drag, startPoint x: 556, startPoint y: 385, endPoint x: 556, endPoint y: 373, distance: 11.8
click at [556, 363] on div at bounding box center [551, 361] width 25 height 4
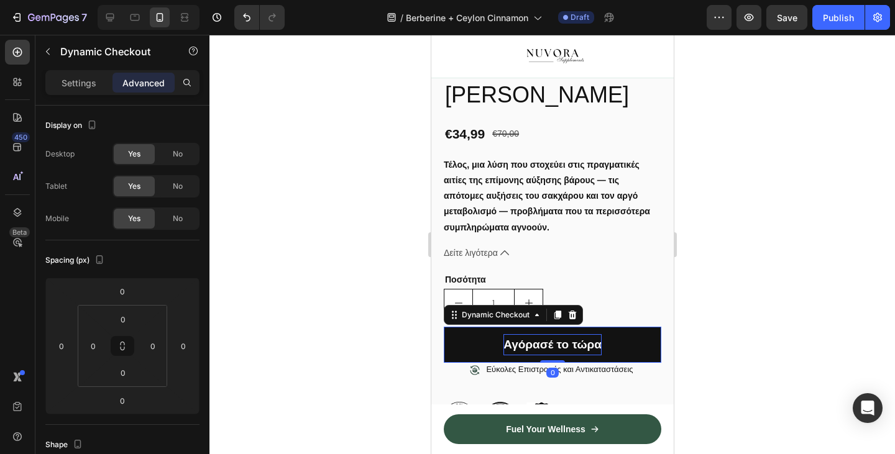
click at [376, 395] on div at bounding box center [551, 244] width 685 height 419
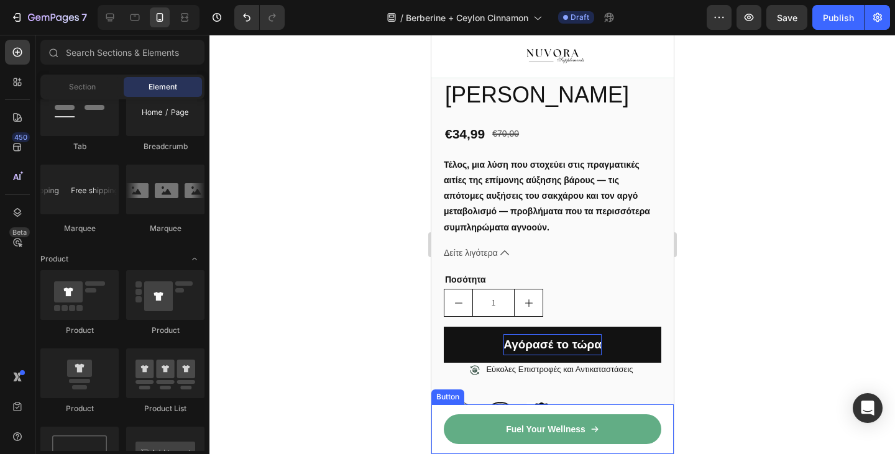
click at [478, 434] on link "Fuel Your Wellness" at bounding box center [551, 429] width 217 height 30
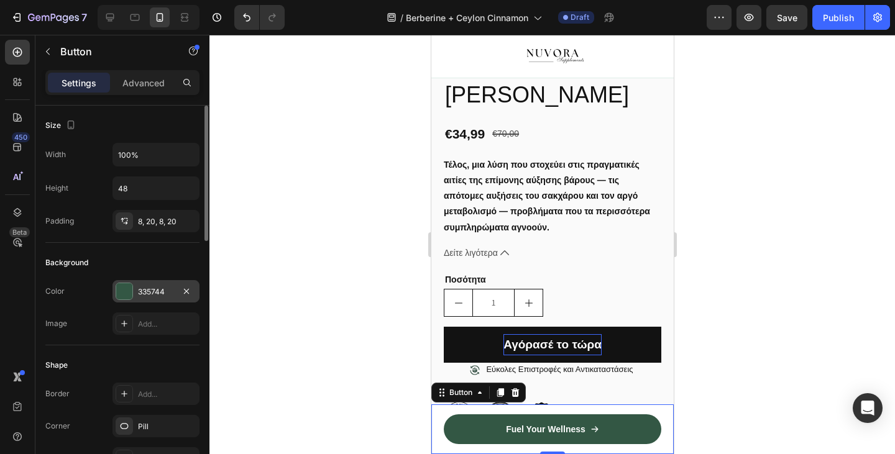
click at [135, 293] on div "335744" at bounding box center [155, 291] width 87 height 22
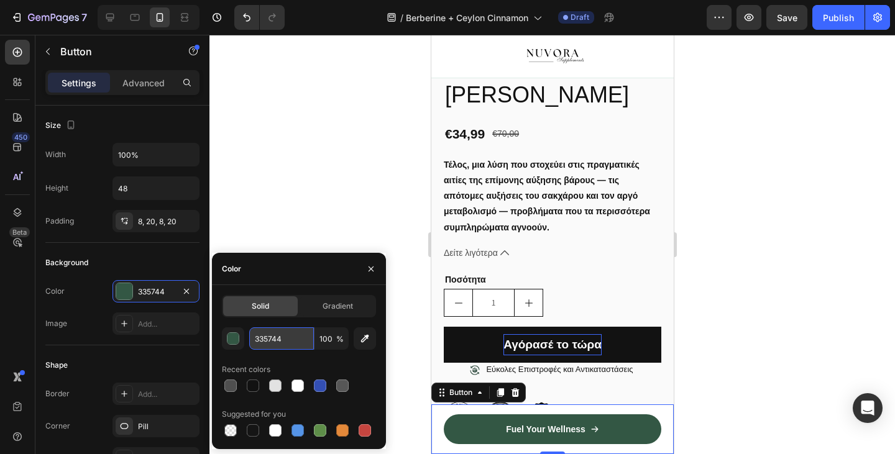
click at [271, 339] on input "335744" at bounding box center [281, 338] width 65 height 22
click at [325, 205] on div at bounding box center [551, 244] width 685 height 419
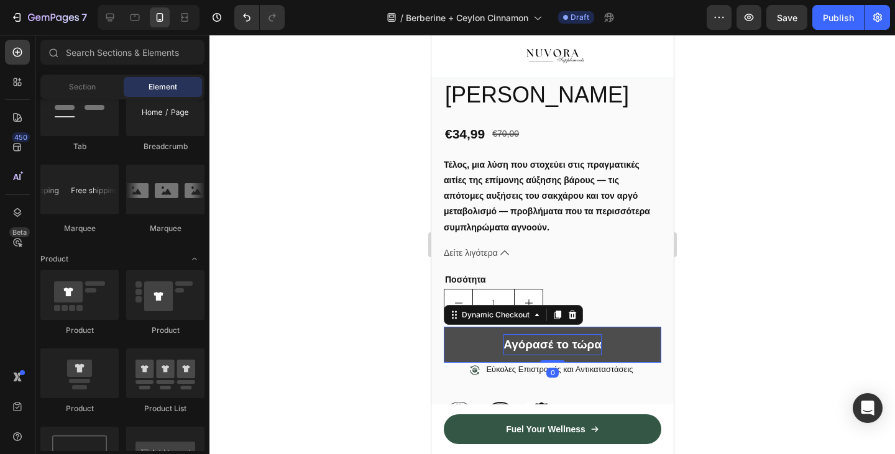
click at [478, 355] on button "Αγόρασέ το τώρα" at bounding box center [551, 345] width 217 height 36
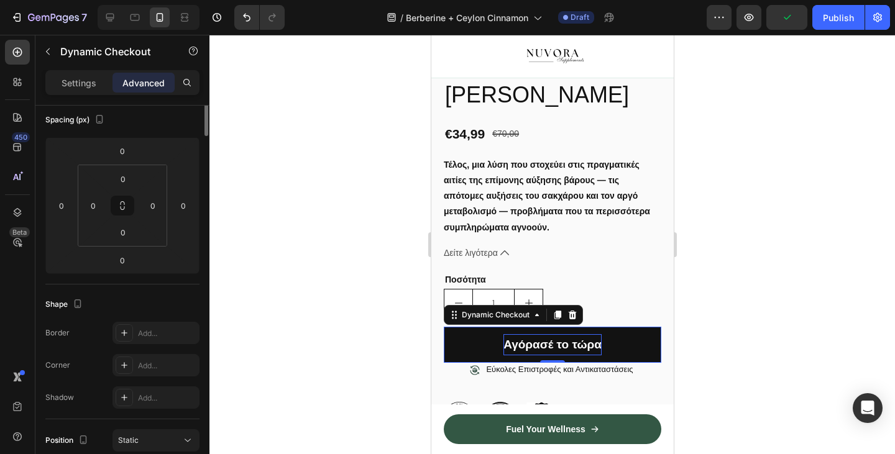
scroll to position [0, 0]
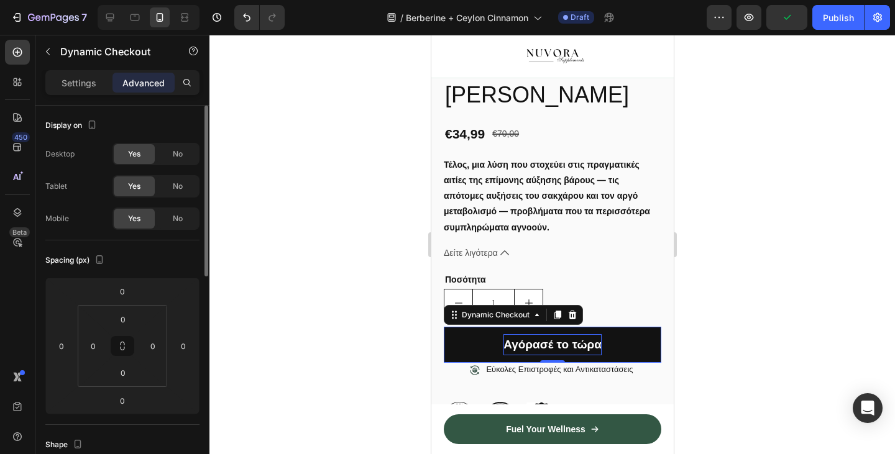
click at [142, 208] on div "Yes No" at bounding box center [155, 219] width 87 height 22
click at [91, 101] on div "Settings Advanced" at bounding box center [122, 87] width 174 height 35
click at [91, 99] on div "Settings Advanced" at bounding box center [122, 87] width 174 height 35
click at [88, 85] on p "Settings" at bounding box center [79, 82] width 35 height 13
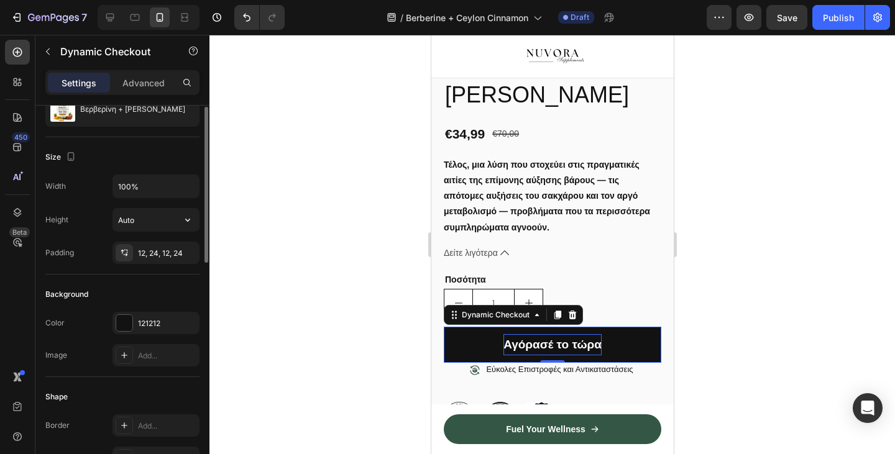
scroll to position [129, 0]
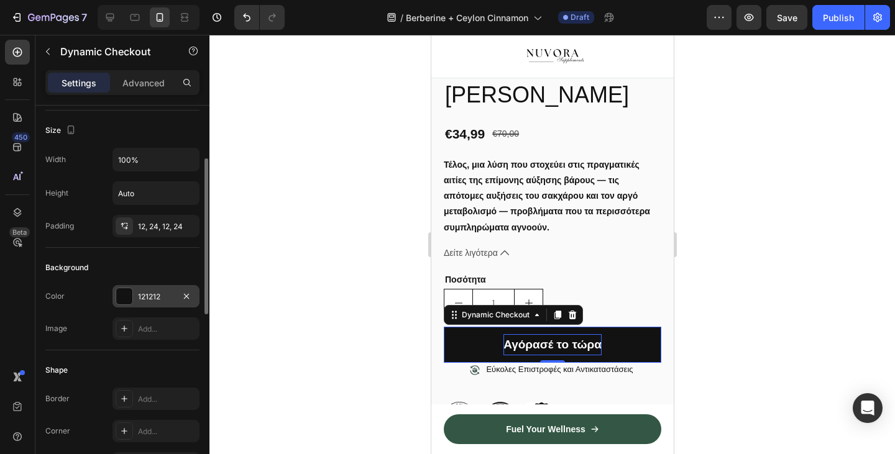
click at [139, 297] on div "121212" at bounding box center [156, 296] width 36 height 11
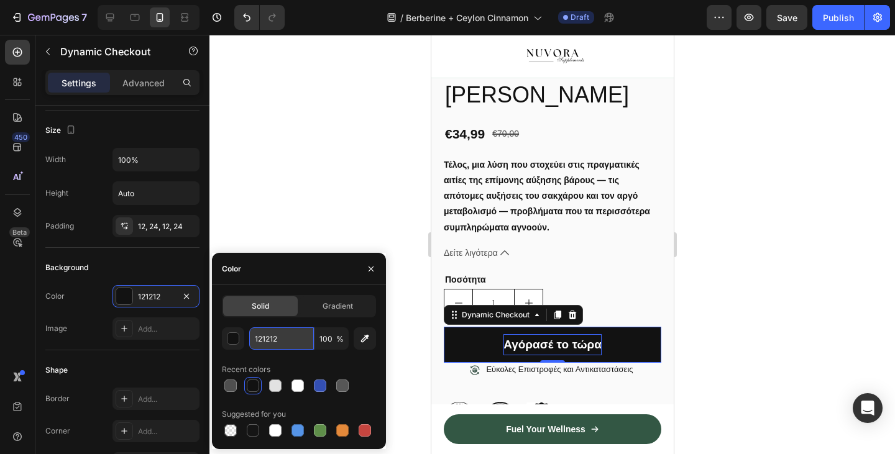
click at [270, 342] on input "121212" at bounding box center [281, 338] width 65 height 22
paste input "335744"
type input "335744"
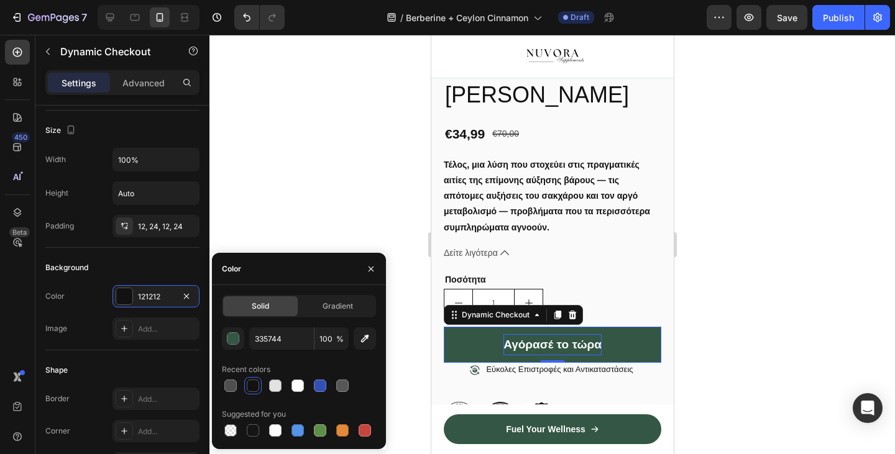
click at [360, 225] on div at bounding box center [551, 244] width 685 height 419
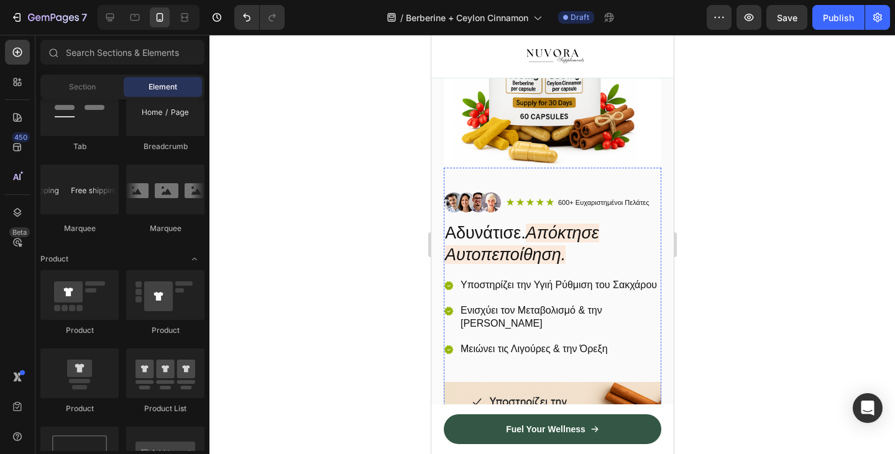
scroll to position [117, 0]
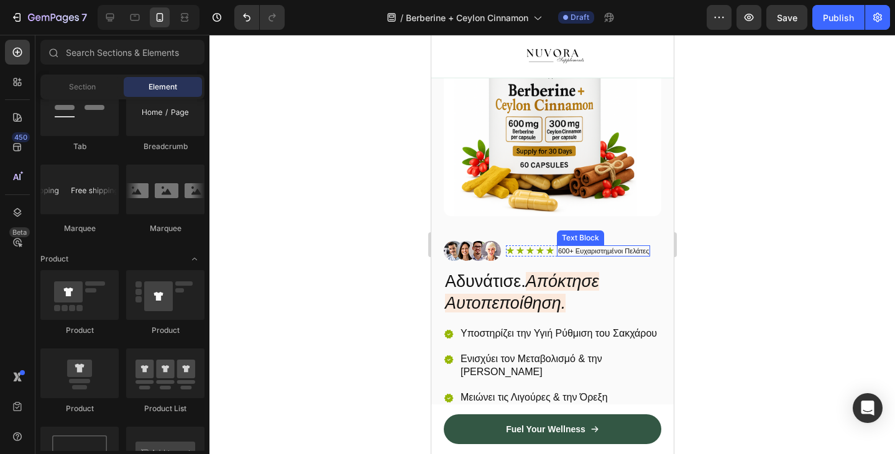
click at [564, 250] on p "600+ Ευχαριστημένοι Πελάτες" at bounding box center [602, 251] width 91 height 9
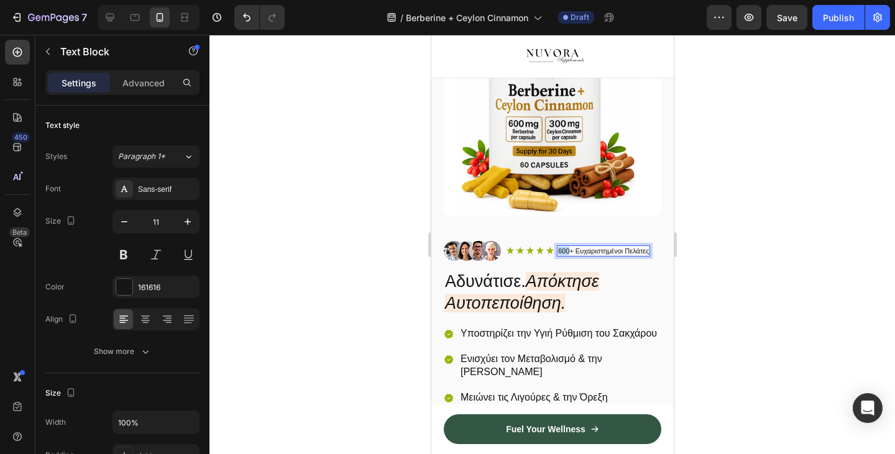
click at [564, 250] on p "600+ Ευχαριστημένοι Πελάτες" at bounding box center [602, 251] width 91 height 9
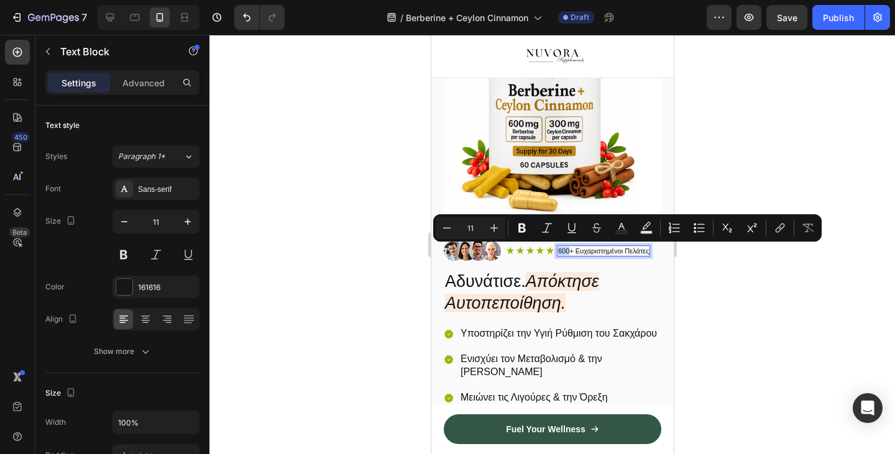
click at [563, 252] on p "600+ Ευχαριστημένοι Πελάτες" at bounding box center [602, 251] width 91 height 9
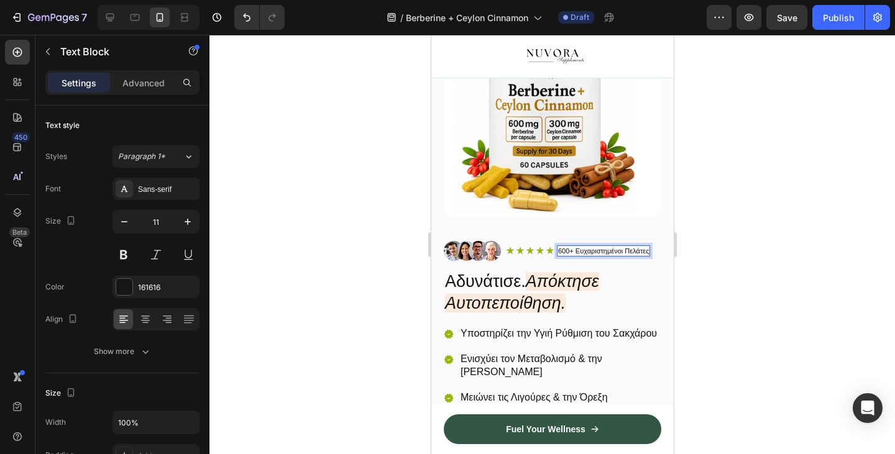
click at [562, 252] on p "600+ Ευχαριστημένοι Πελάτες" at bounding box center [602, 251] width 91 height 9
click at [567, 251] on p "600+ Ευχαριστημένοι Πελάτες" at bounding box center [602, 251] width 91 height 9
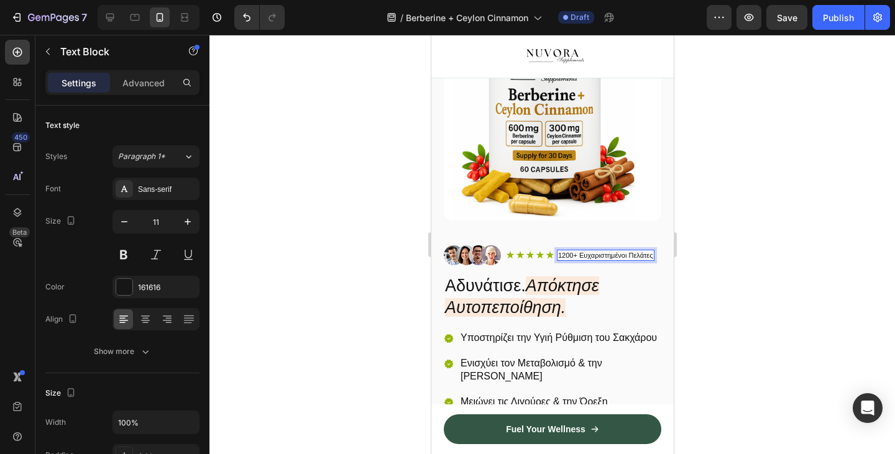
click at [644, 252] on p "1200+ Ευχαριστημένοι Πελάτες" at bounding box center [604, 255] width 95 height 9
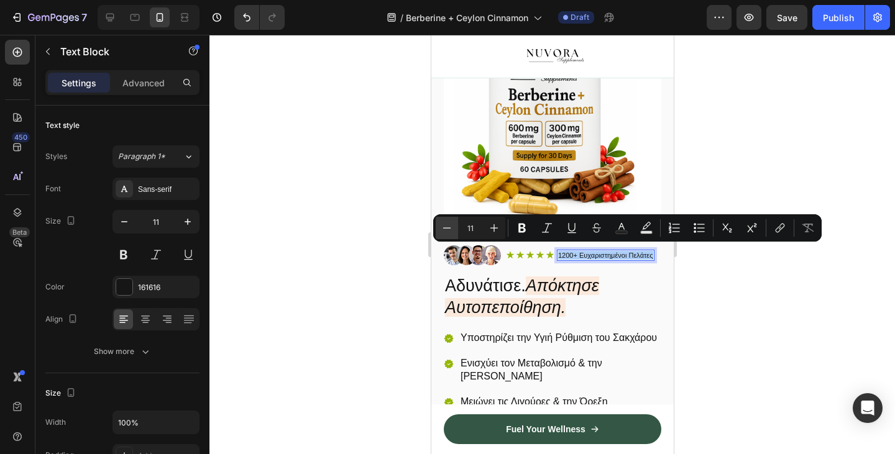
click at [445, 228] on icon "Editor contextual toolbar" at bounding box center [447, 228] width 12 height 12
type input "10"
click at [369, 268] on div at bounding box center [551, 244] width 685 height 419
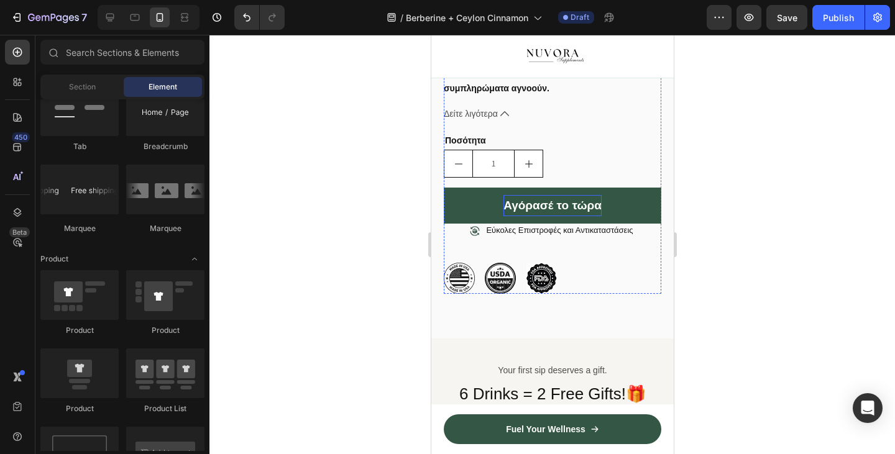
scroll to position [914, 0]
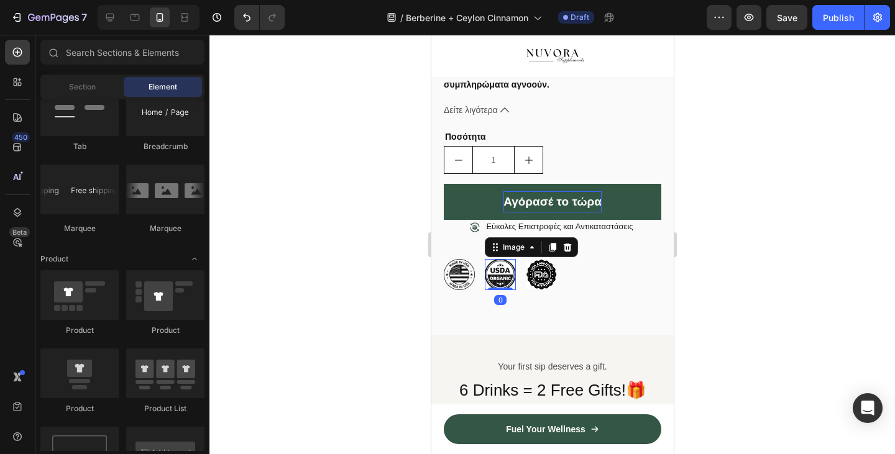
click at [495, 290] on img at bounding box center [499, 274] width 31 height 31
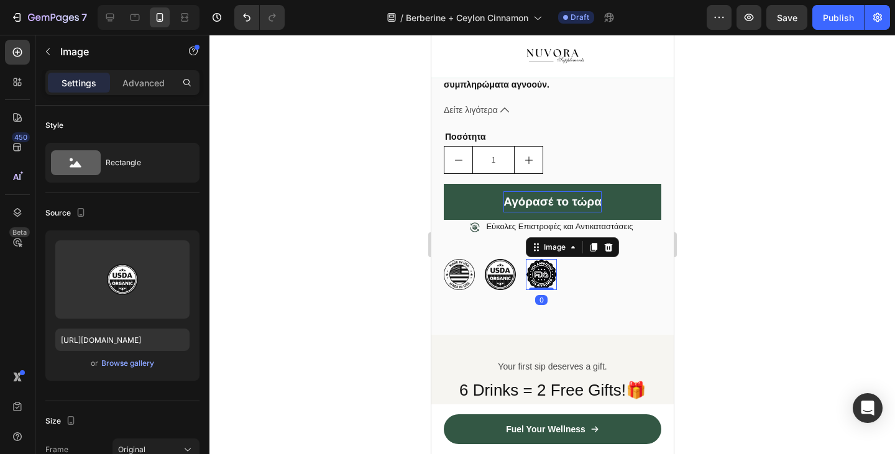
click at [531, 283] on img at bounding box center [540, 274] width 31 height 31
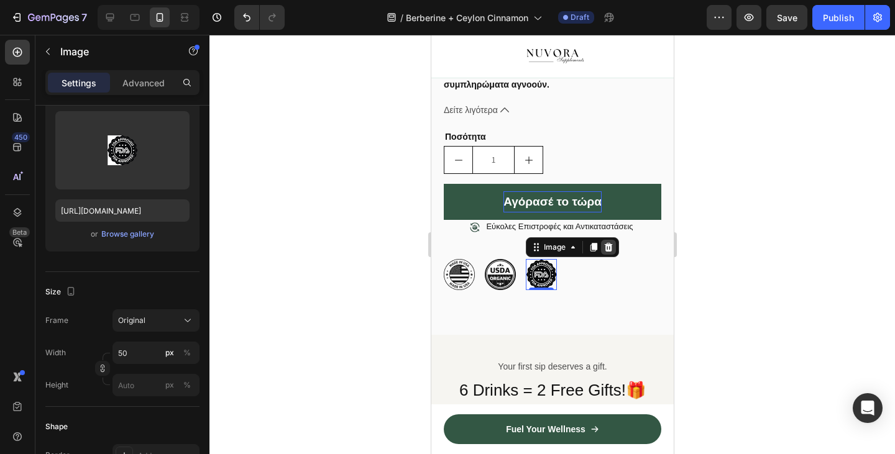
click at [610, 252] on icon at bounding box center [608, 247] width 8 height 9
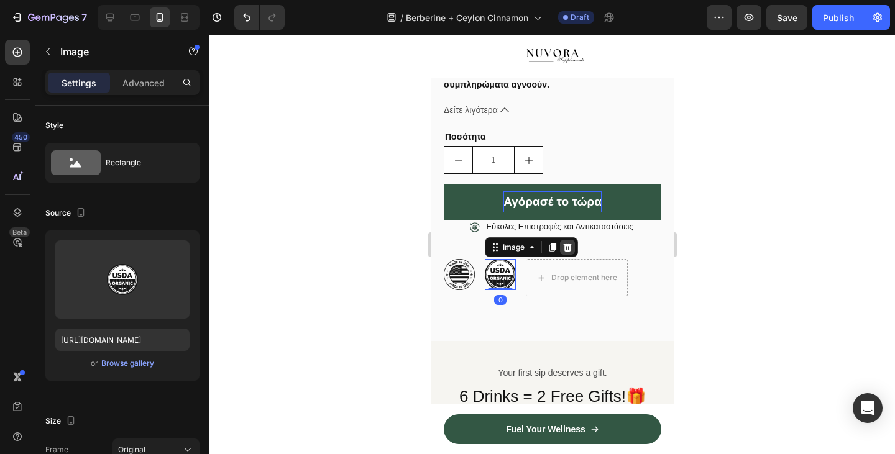
click at [567, 252] on icon at bounding box center [567, 247] width 8 height 9
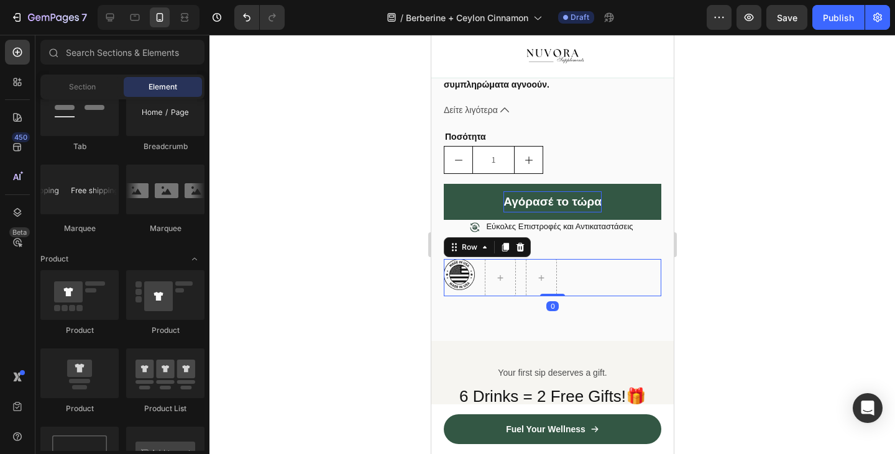
click at [457, 296] on div "Image" at bounding box center [458, 277] width 31 height 37
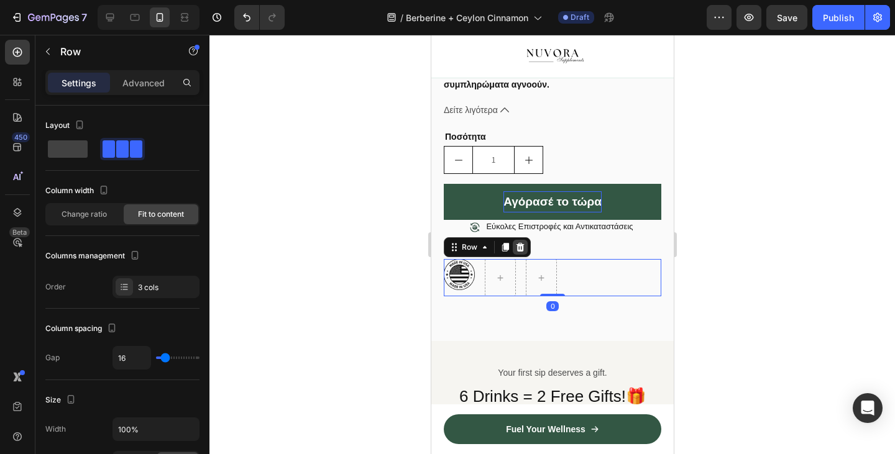
click at [516, 252] on icon at bounding box center [520, 247] width 8 height 9
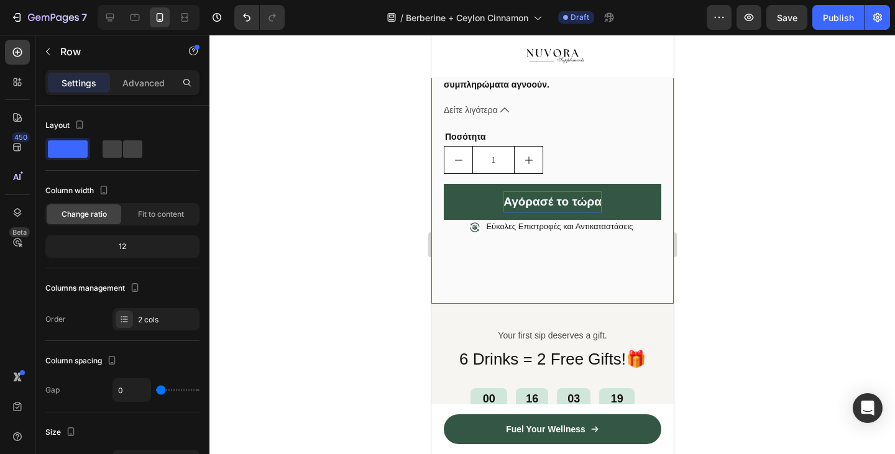
drag, startPoint x: 551, startPoint y: 315, endPoint x: 551, endPoint y: 244, distance: 70.8
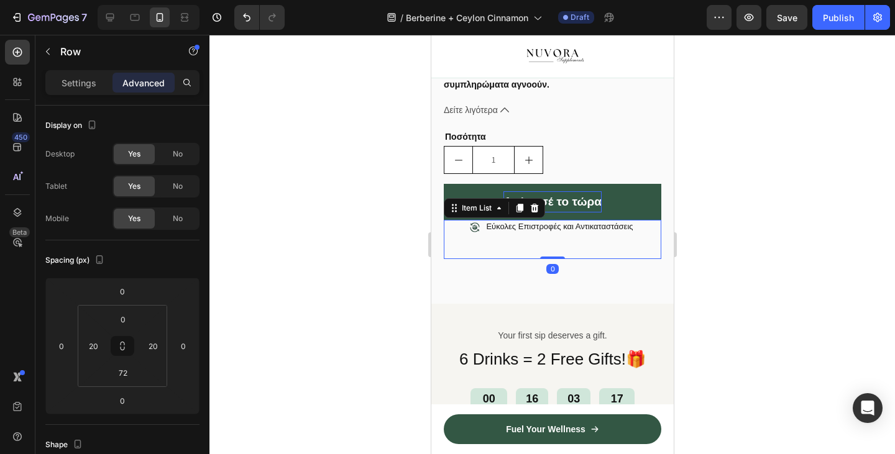
click at [551, 259] on div "Εύκολες Επιστροφές και Αντικαταστάσεις" at bounding box center [551, 239] width 217 height 39
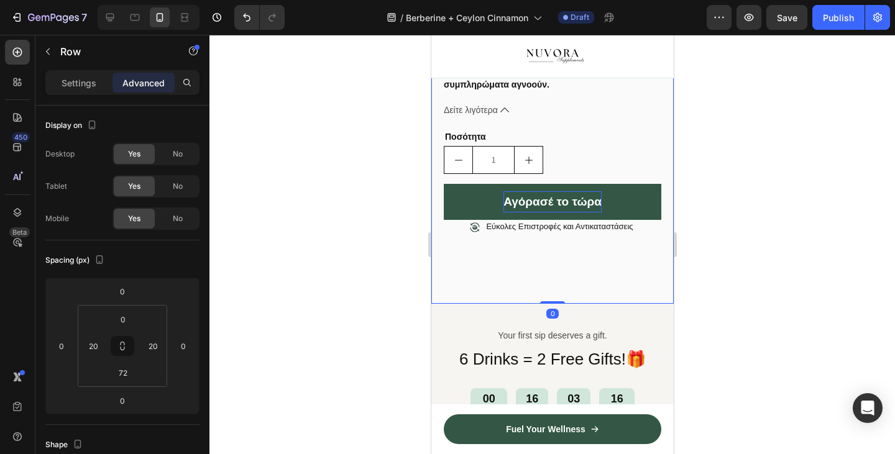
drag, startPoint x: 544, startPoint y: 316, endPoint x: 547, endPoint y: 257, distance: 59.1
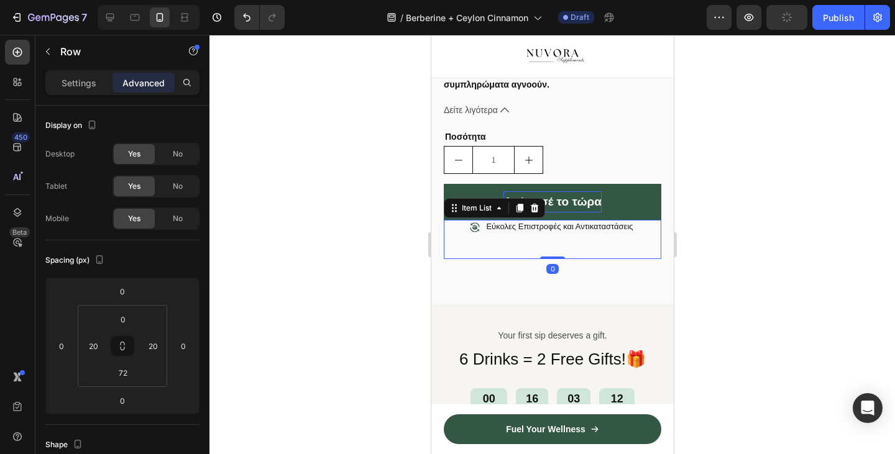
click at [531, 257] on div "Εύκολες Επιστροφές και Αντικαταστάσεις" at bounding box center [551, 239] width 217 height 39
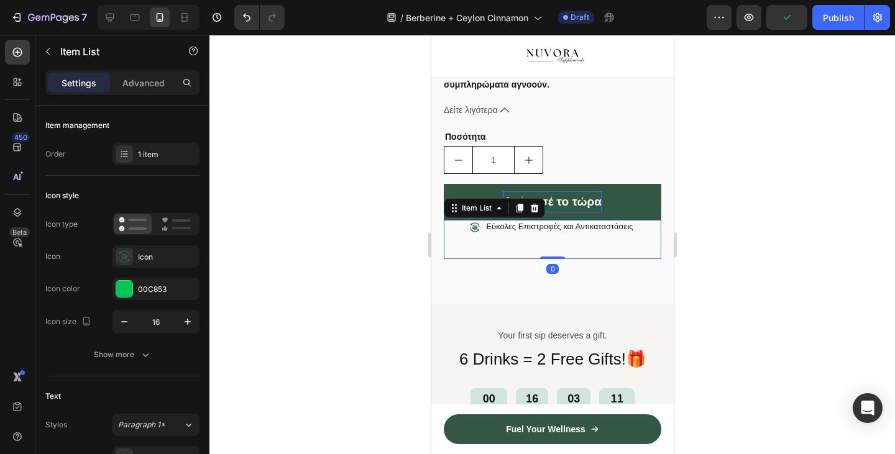
drag, startPoint x: 547, startPoint y: 270, endPoint x: 549, endPoint y: 240, distance: 29.9
click at [549, 240] on div "Εύκολες Επιστροφές και Αντικαταστάσεις Item List 0" at bounding box center [551, 239] width 217 height 39
type input "100%"
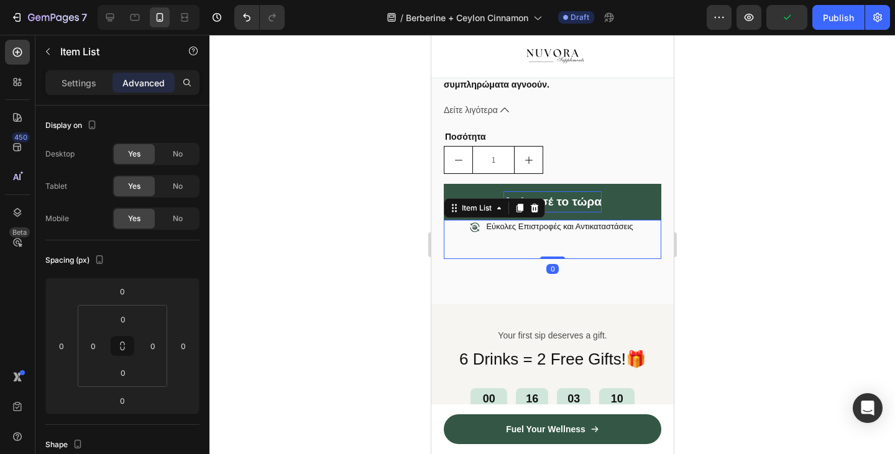
click at [323, 374] on div at bounding box center [551, 244] width 685 height 419
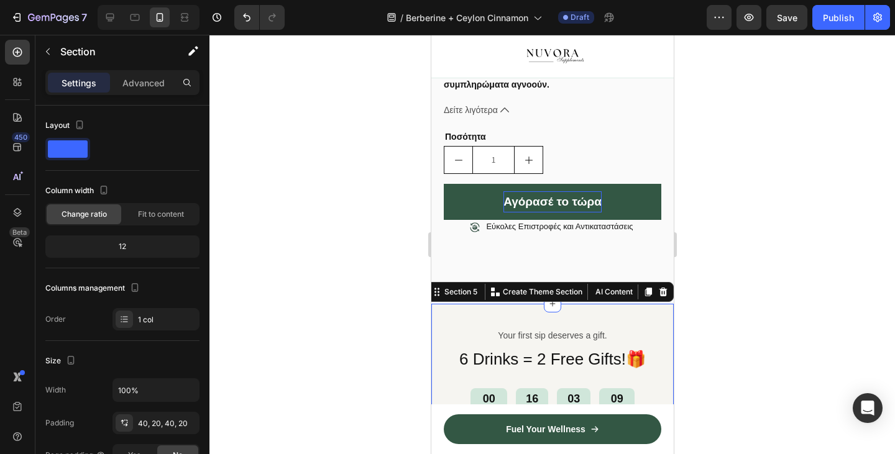
click at [501, 317] on div "Your first sip deserves a gift. Text Block 6 Drinks = 2 Free Gifts!🎁 Heading 00…" at bounding box center [552, 407] width 242 height 207
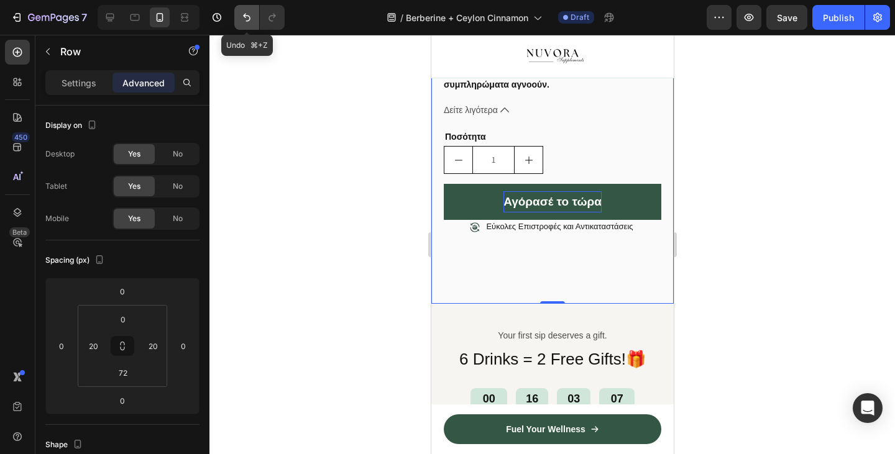
click at [251, 9] on button "Undo/Redo" at bounding box center [246, 17] width 25 height 25
click at [246, 11] on icon "Undo/Redo" at bounding box center [246, 17] width 12 height 12
click at [245, 11] on icon "Undo/Redo" at bounding box center [246, 17] width 12 height 12
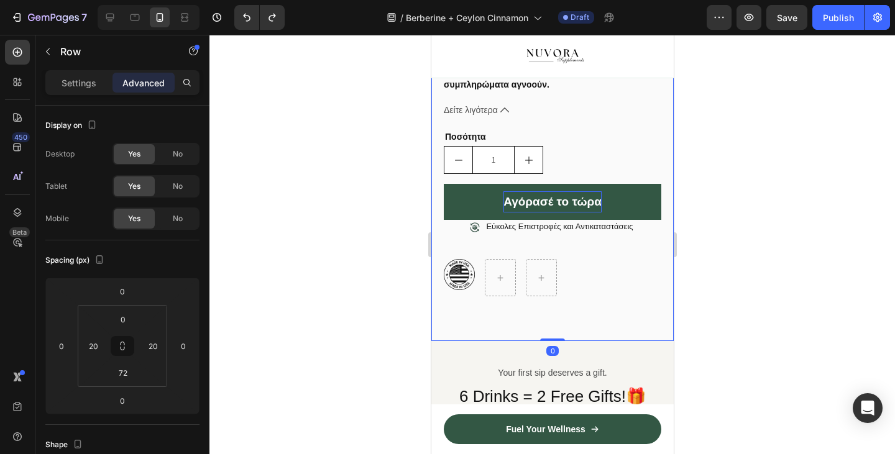
click at [279, 162] on div at bounding box center [551, 244] width 685 height 419
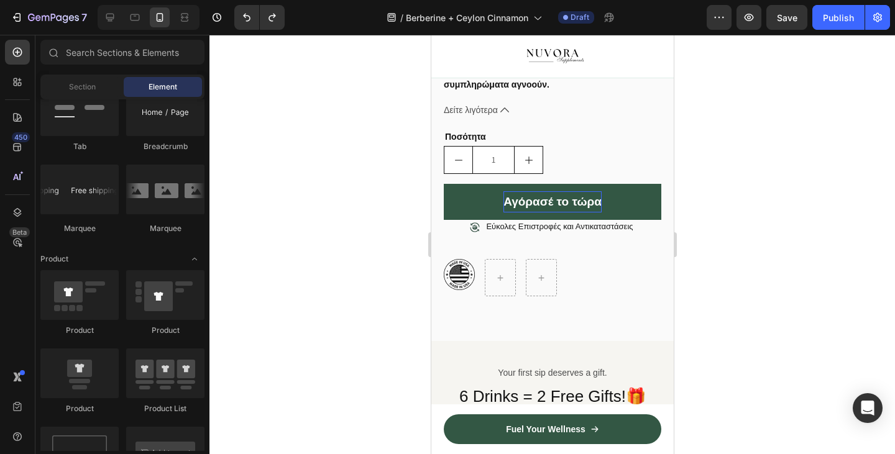
click at [248, 34] on div "7 / Berberine + Ceylon Cinnamon Draft Preview Save Publish" at bounding box center [447, 17] width 895 height 35
click at [247, 29] on div "7 / Berberine + Ceylon Cinnamon Draft Preview Save Publish" at bounding box center [447, 17] width 895 height 35
click at [247, 22] on icon "Undo/Redo" at bounding box center [246, 17] width 12 height 12
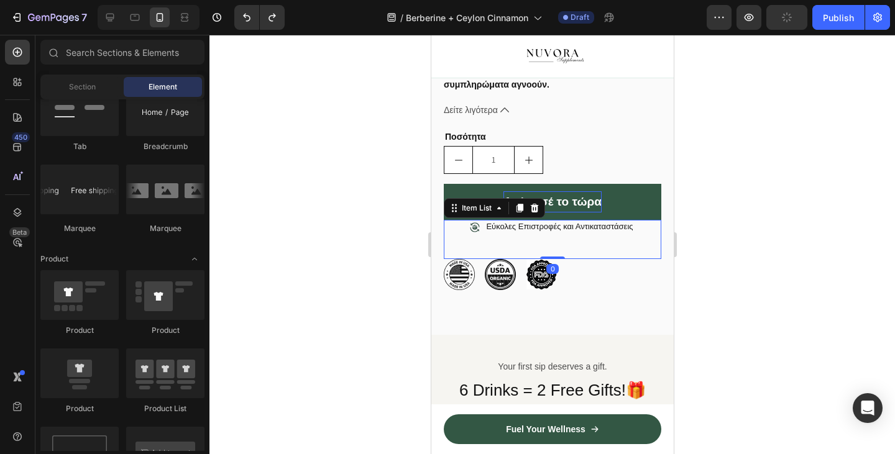
click at [474, 259] on div "Εύκολες Επιστροφές και Αντικαταστάσεις" at bounding box center [551, 239] width 217 height 39
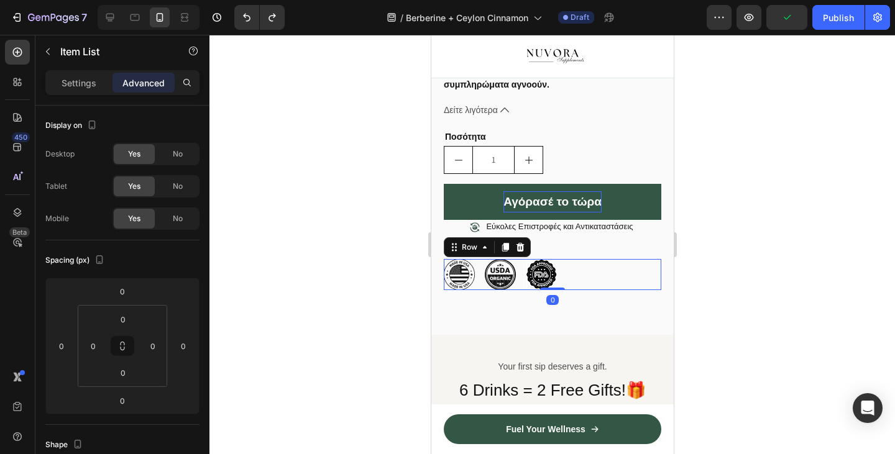
click at [477, 283] on div "Image Image Image Row 0" at bounding box center [551, 274] width 217 height 31
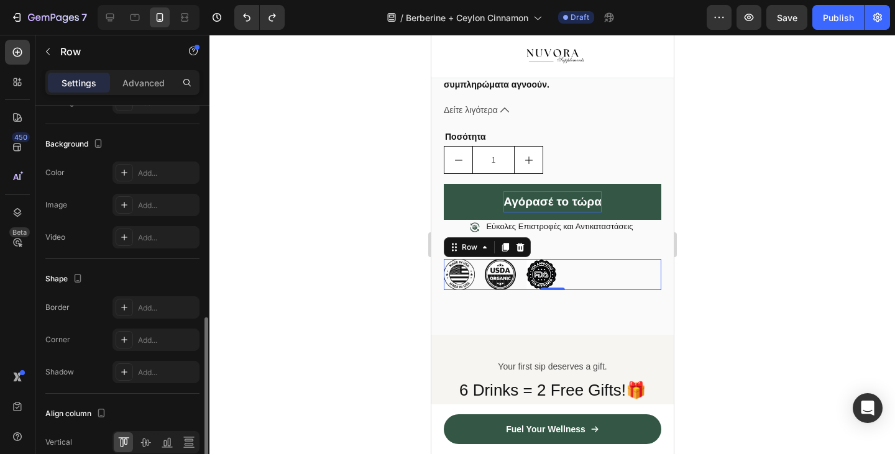
scroll to position [483, 0]
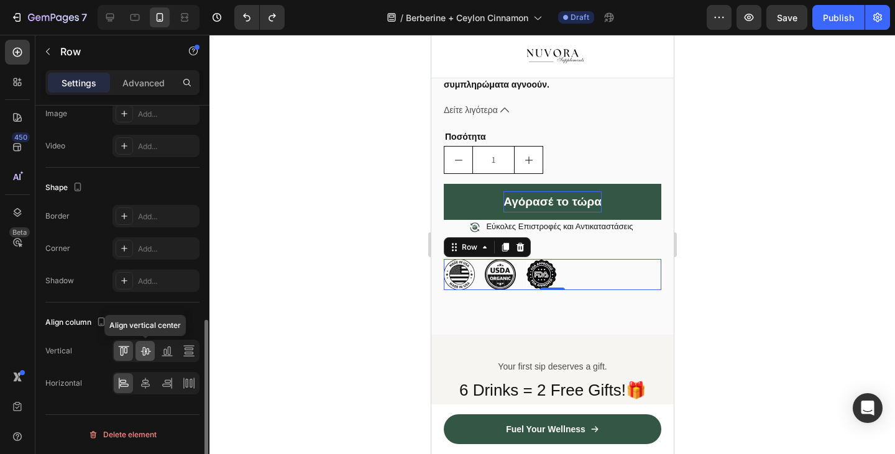
click at [144, 351] on icon at bounding box center [145, 351] width 10 height 9
click at [130, 352] on div at bounding box center [123, 351] width 19 height 20
click at [143, 379] on icon at bounding box center [145, 383] width 12 height 12
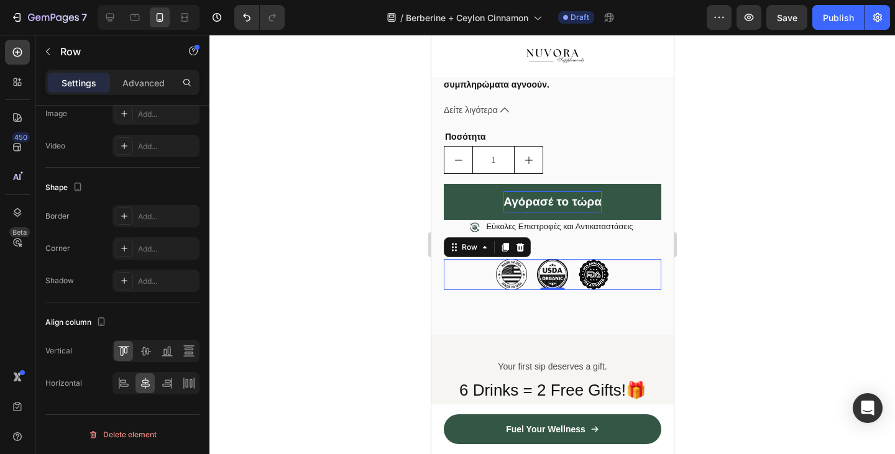
click at [273, 222] on div at bounding box center [551, 244] width 685 height 419
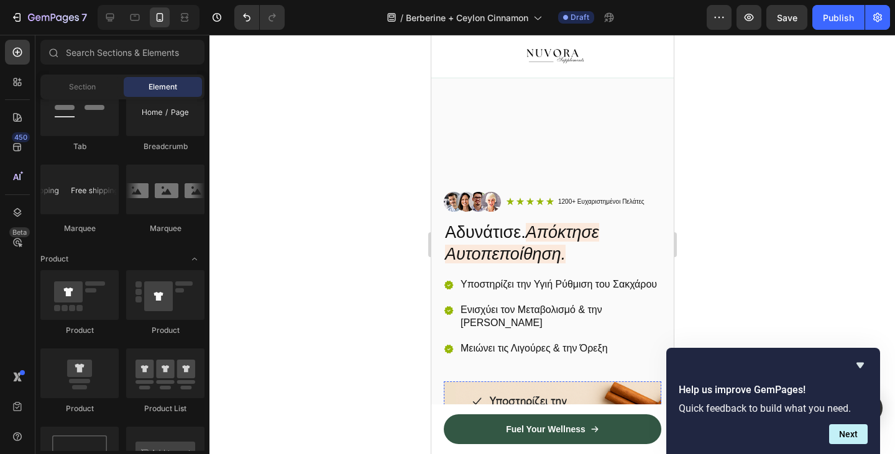
scroll to position [0, 0]
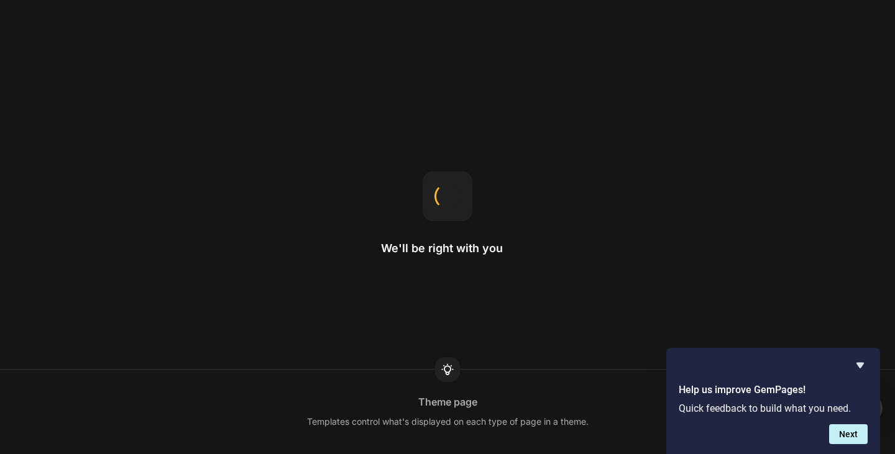
click at [408, 109] on div "We'll be right with you Theme page Templates control what's displayed on each t…" at bounding box center [447, 227] width 895 height 454
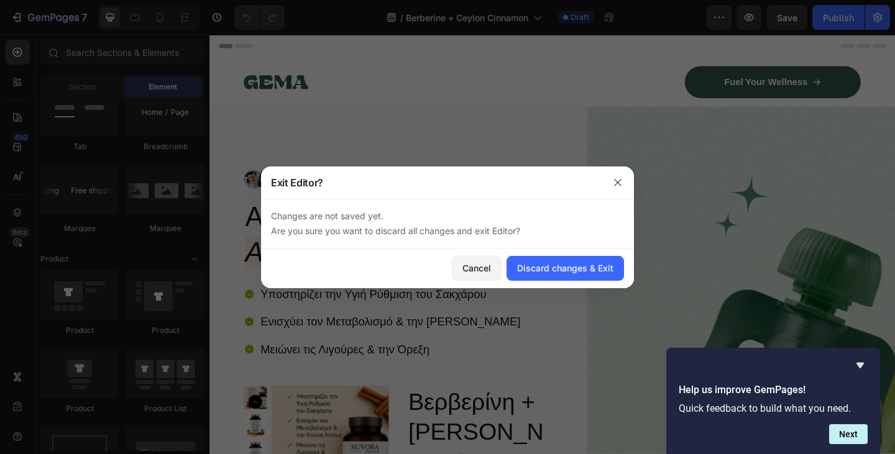
click at [788, 294] on div at bounding box center [447, 227] width 895 height 454
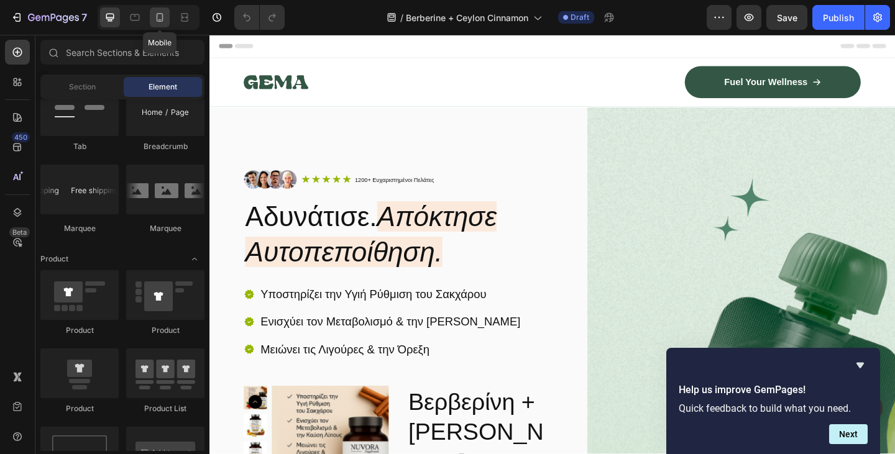
click at [167, 16] on div at bounding box center [160, 17] width 20 height 20
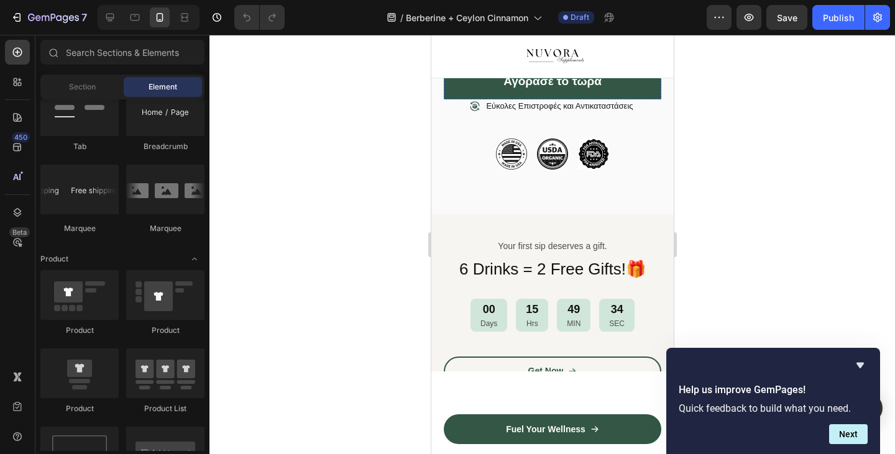
scroll to position [1025, 0]
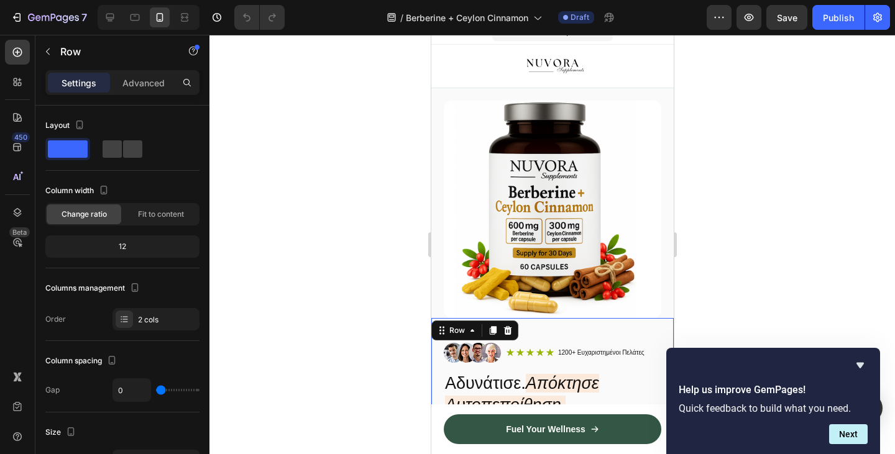
scroll to position [0, 0]
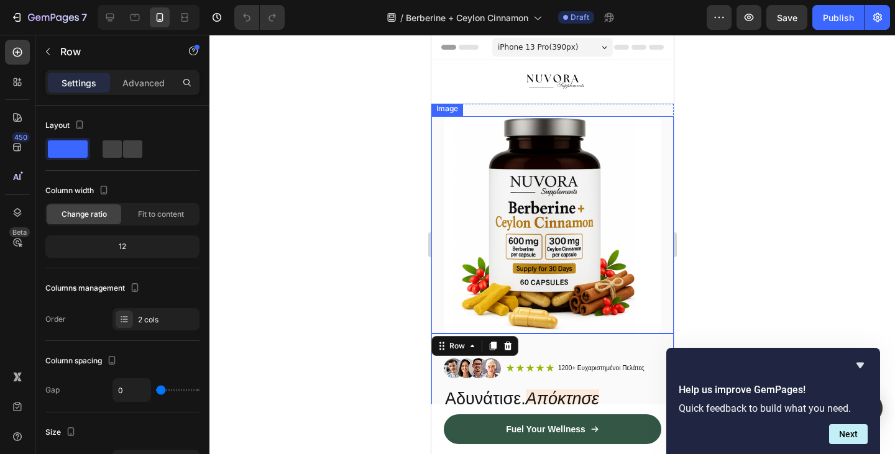
click at [796, 328] on div at bounding box center [551, 244] width 685 height 419
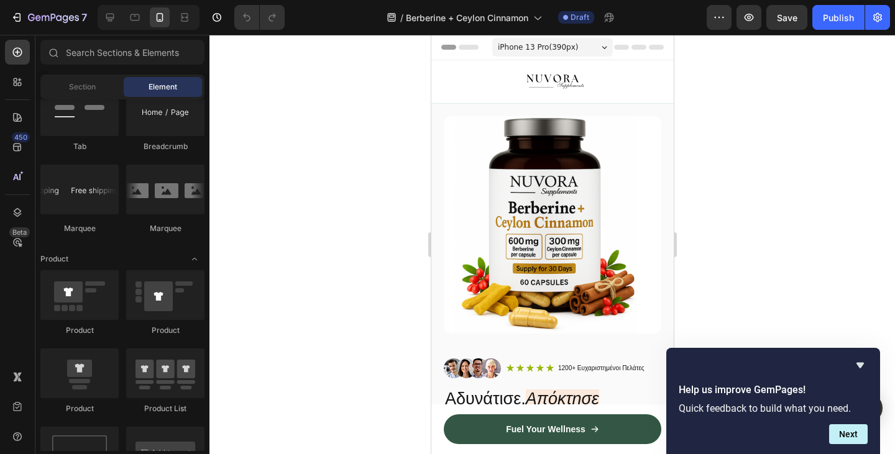
drag, startPoint x: 418, startPoint y: 37, endPoint x: 657, endPoint y: 442, distance: 470.7
click at [0, 0] on div "Chrome Capture 387x653 frames : 0 0 / 15 secs" at bounding box center [0, 0] width 0 height 0
click at [0, 0] on circle at bounding box center [0, 0] width 0 height 0
click at [0, 0] on img at bounding box center [0, 0] width 0 height 0
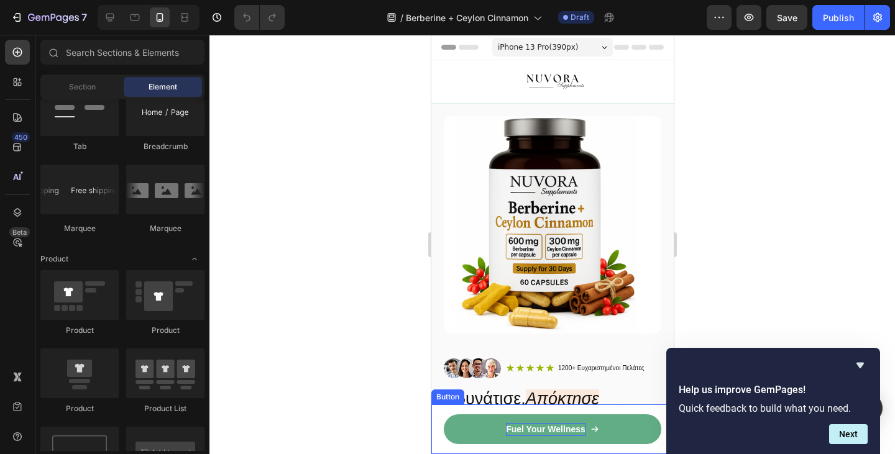
click at [513, 423] on p "Fuel Your Wellness" at bounding box center [545, 429] width 80 height 13
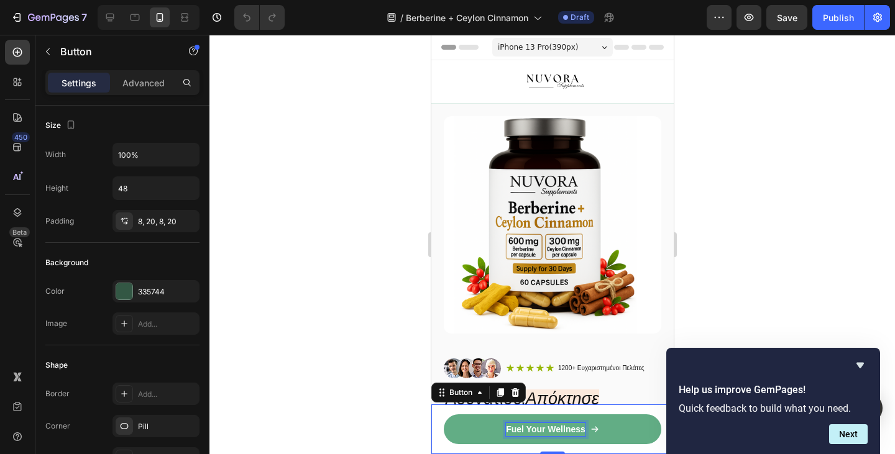
click at [513, 423] on p "Fuel Your Wellness" at bounding box center [545, 429] width 80 height 13
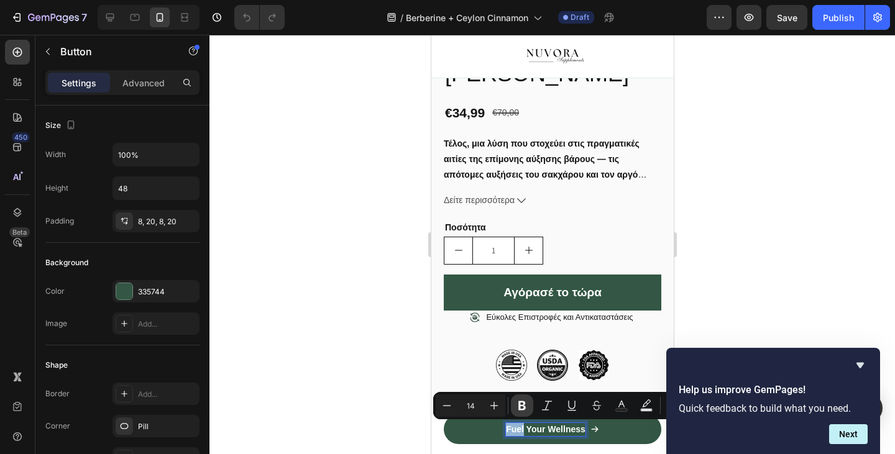
scroll to position [804, 0]
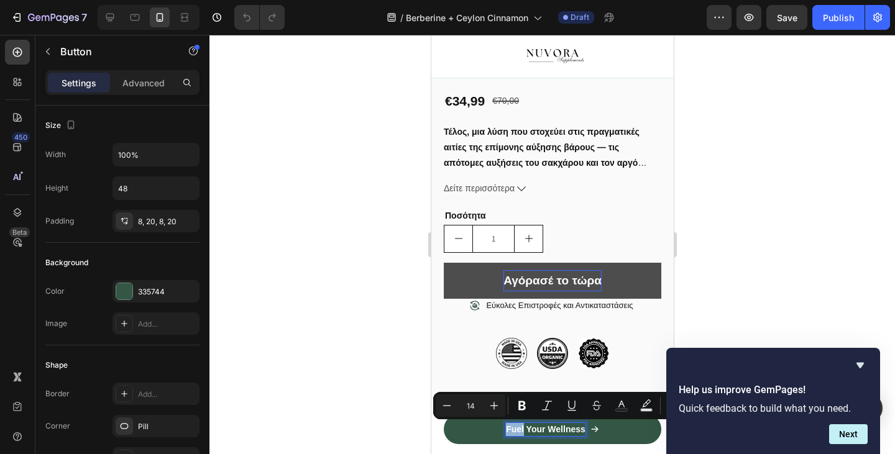
click at [539, 291] on p "Αγόρασέ το τώρα" at bounding box center [552, 280] width 98 height 21
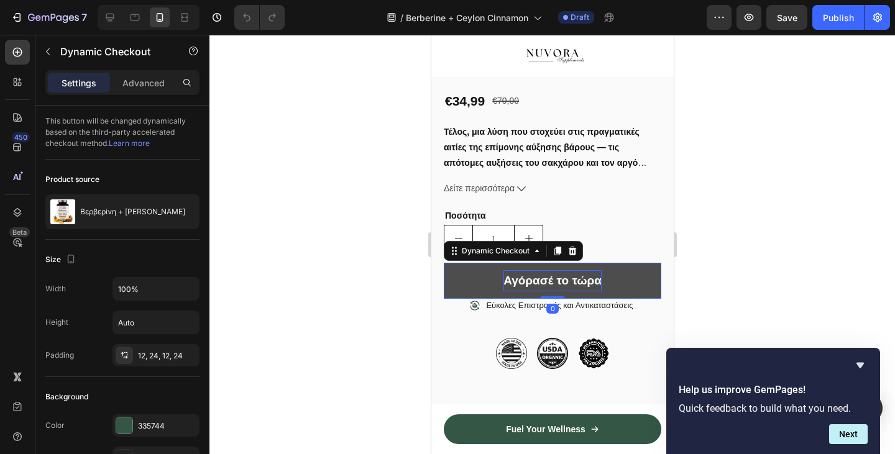
click at [539, 291] on p "Αγόρασέ το τώρα" at bounding box center [552, 280] width 98 height 21
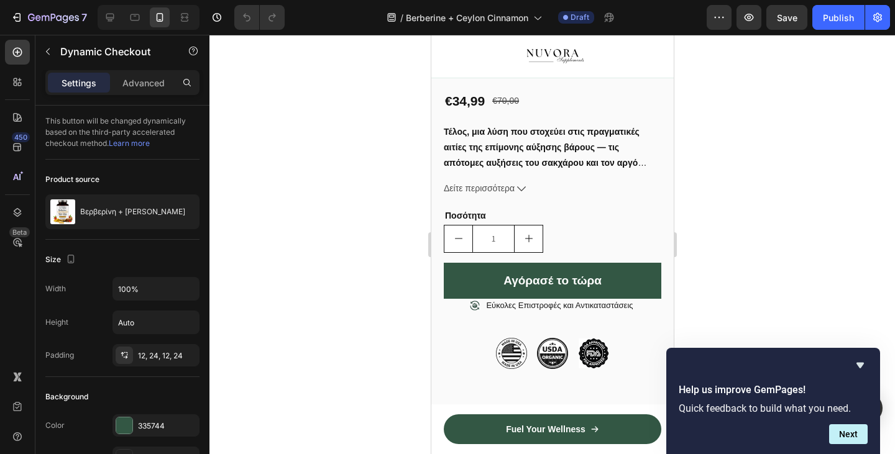
click at [390, 293] on div at bounding box center [551, 244] width 685 height 419
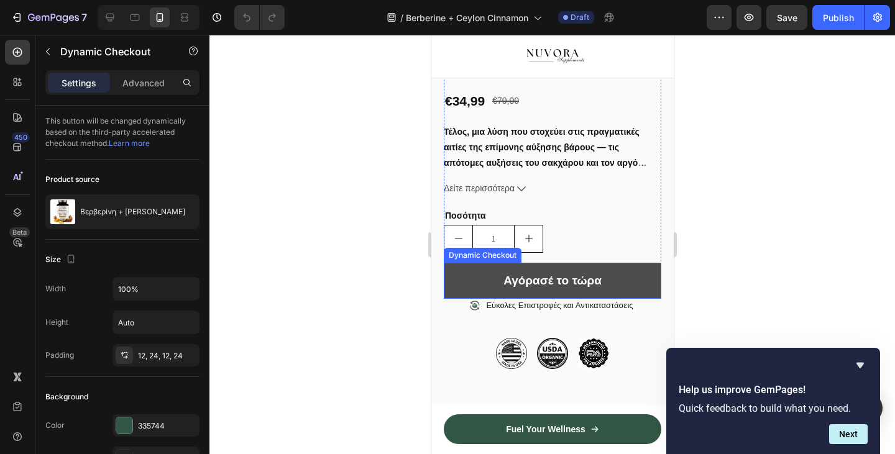
click at [531, 299] on button "Αγόρασέ το τώρα" at bounding box center [551, 281] width 217 height 36
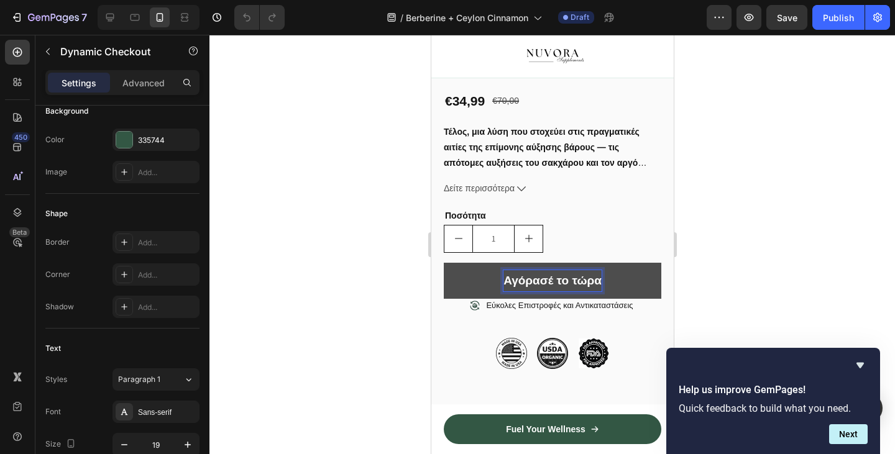
scroll to position [0, 0]
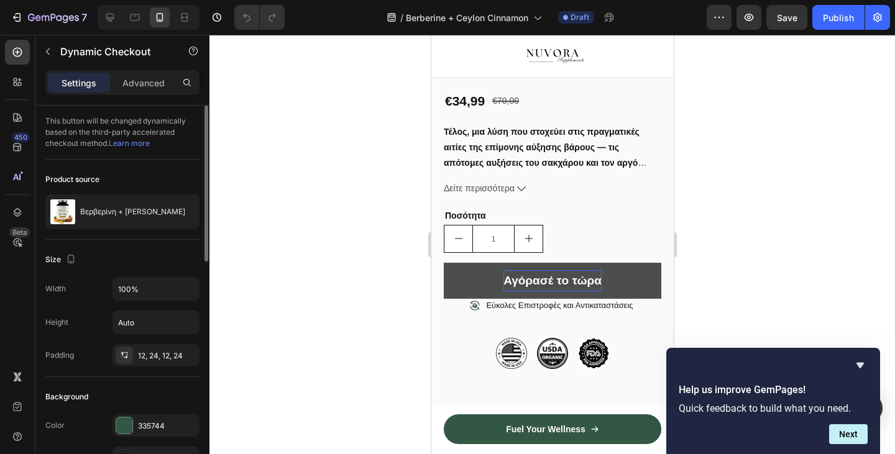
click at [320, 258] on div at bounding box center [551, 244] width 685 height 419
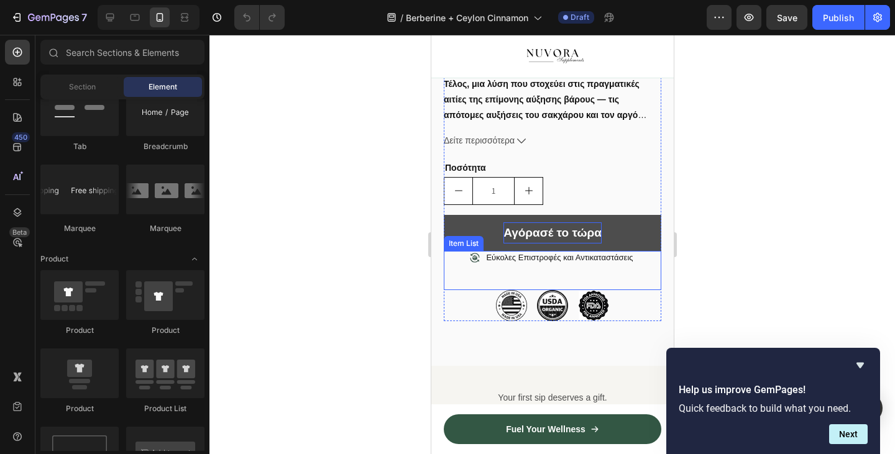
scroll to position [953, 0]
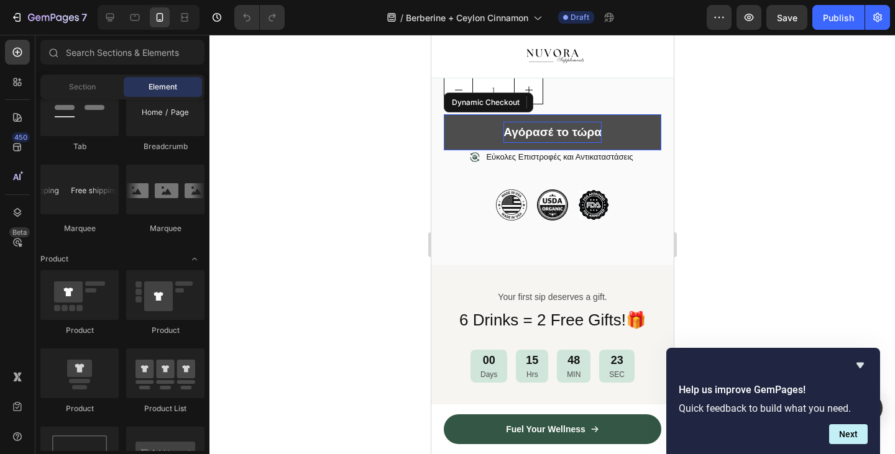
click at [568, 143] on p "Αγόρασέ το τώρα" at bounding box center [552, 132] width 98 height 21
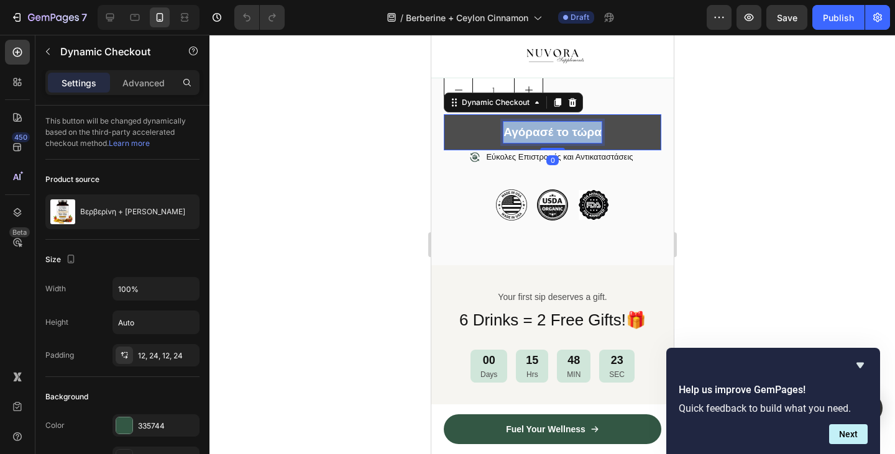
click at [568, 143] on p "Αγόρασέ το τώρα" at bounding box center [552, 132] width 98 height 21
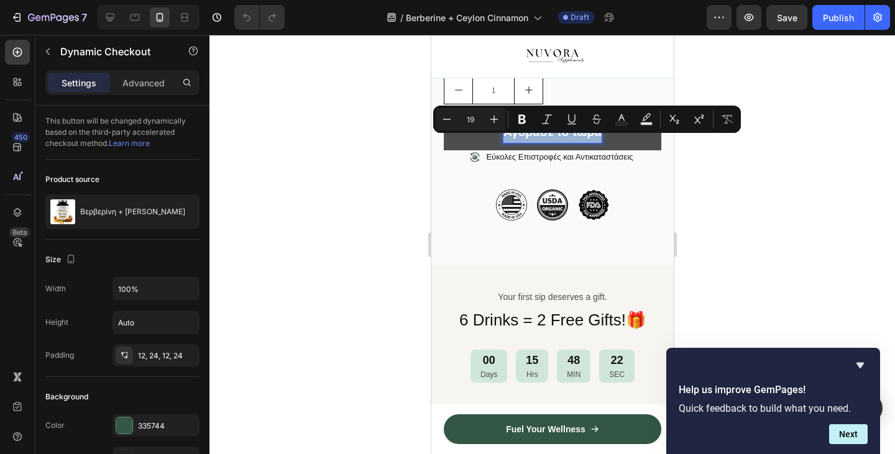
copy p "Αγόρασέ το τώρα"
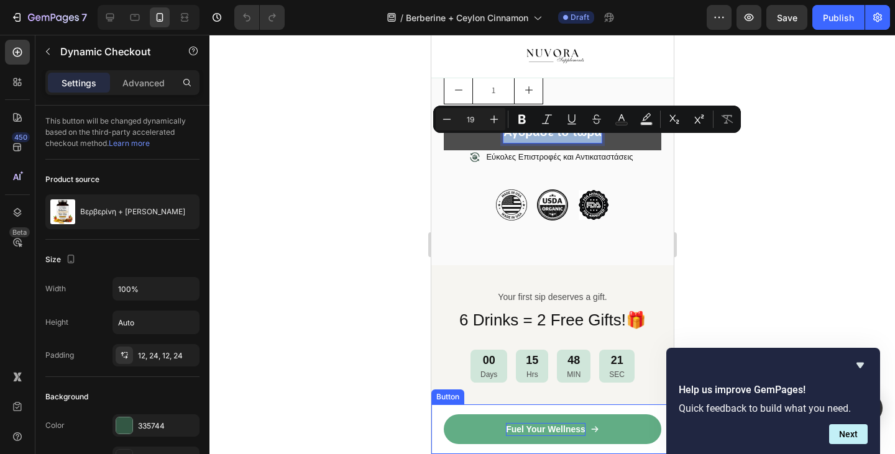
click at [538, 428] on p "Fuel Your Wellness" at bounding box center [545, 429] width 80 height 13
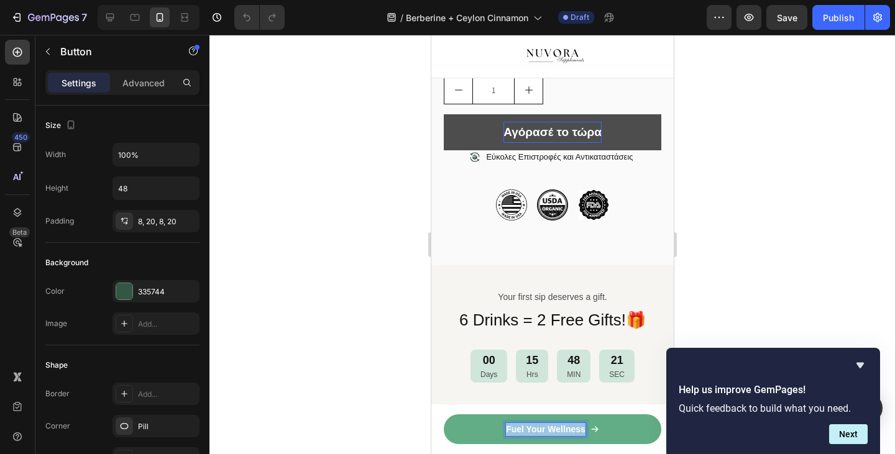
click at [538, 428] on p "Fuel Your Wellness" at bounding box center [545, 429] width 80 height 13
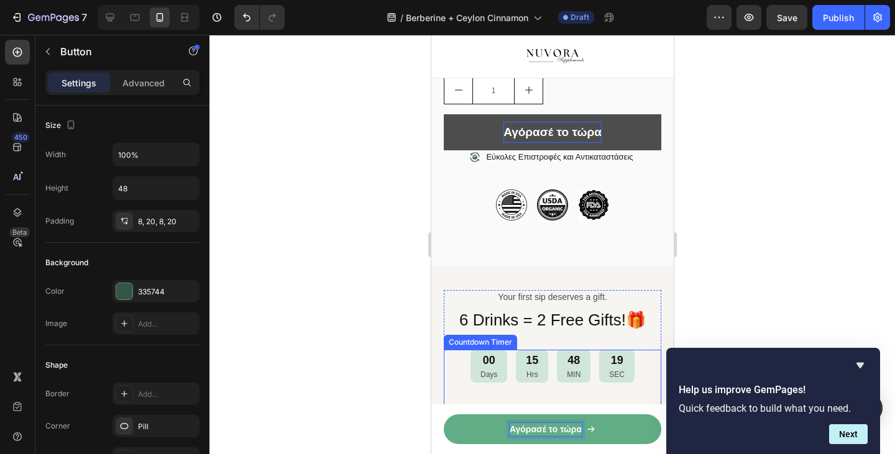
click at [309, 327] on div at bounding box center [551, 244] width 685 height 419
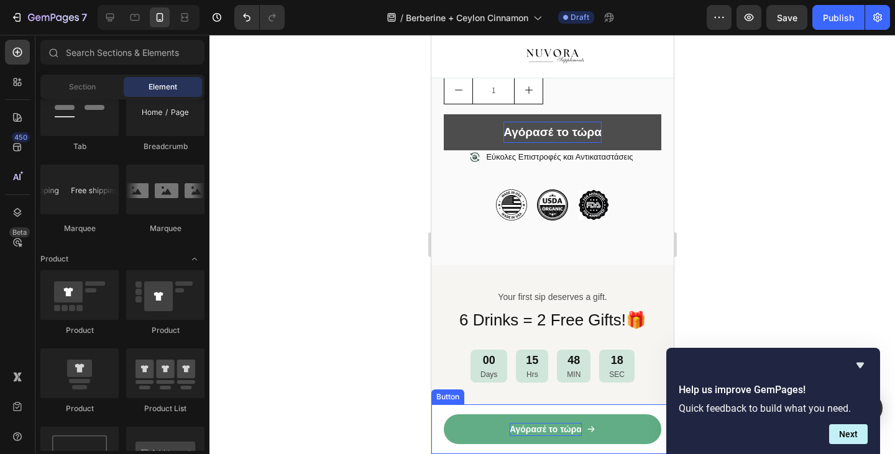
click at [525, 429] on p "Αγόρασέ το τώρα" at bounding box center [545, 429] width 72 height 13
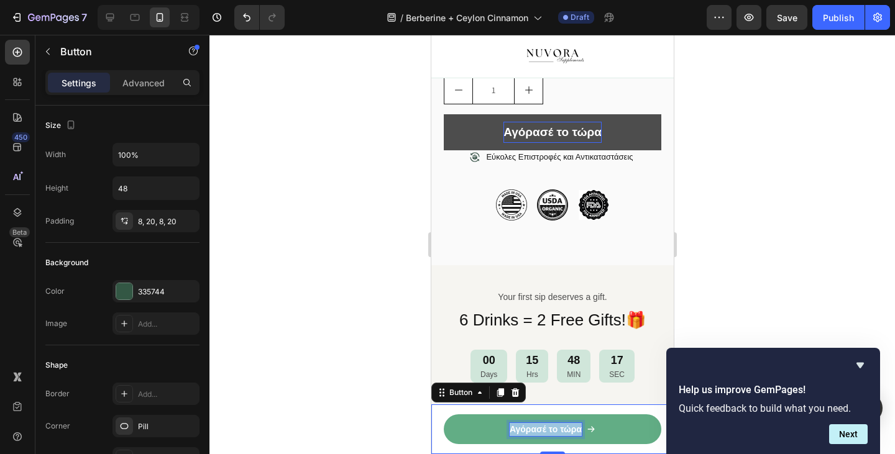
click at [525, 429] on p "Αγόρασέ το τώρα" at bounding box center [545, 429] width 72 height 13
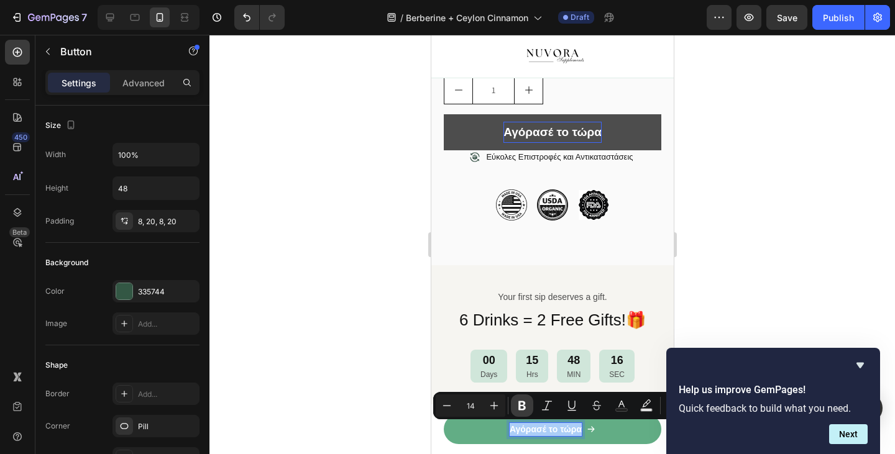
click at [517, 404] on icon "Editor contextual toolbar" at bounding box center [522, 406] width 12 height 12
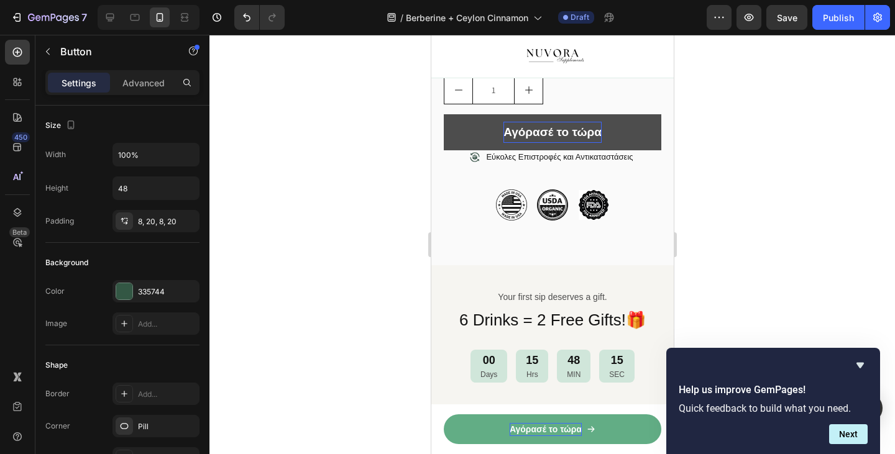
click at [535, 431] on strong "Αγόρασέ το τώρα" at bounding box center [545, 429] width 72 height 10
click at [485, 431] on link "Αγόρασέ το τώρα" at bounding box center [551, 429] width 217 height 30
click at [559, 428] on strong "Αγόρασέ το τώρα" at bounding box center [545, 429] width 72 height 10
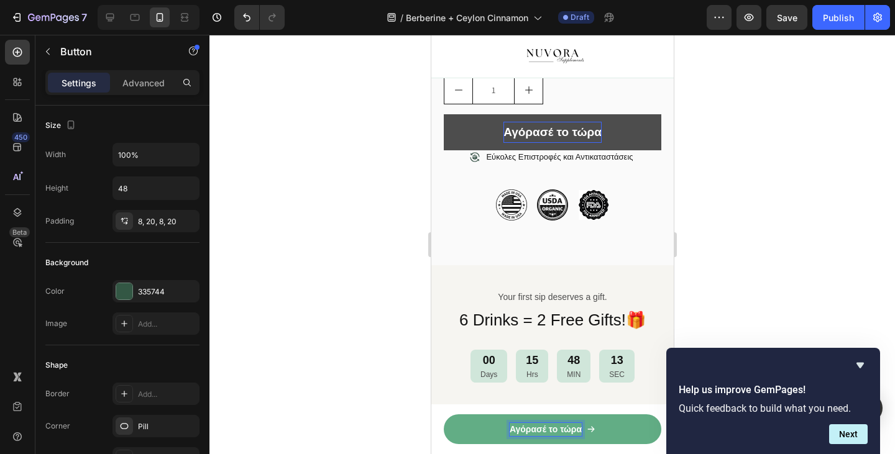
click at [559, 428] on strong "Αγόρασέ το τώρα" at bounding box center [545, 429] width 72 height 10
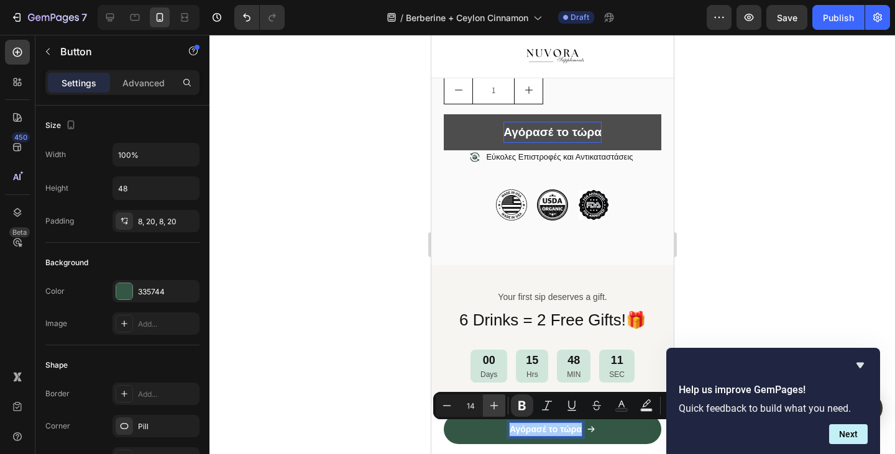
click at [496, 407] on icon "Editor contextual toolbar" at bounding box center [494, 406] width 12 height 12
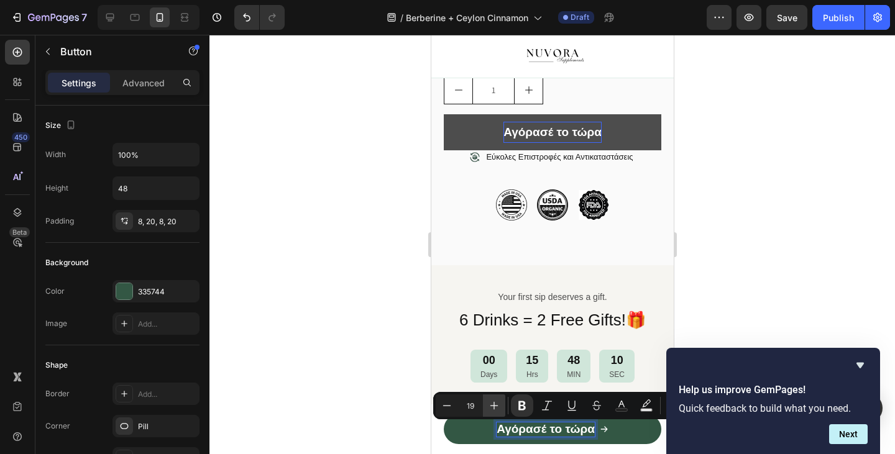
click at [496, 407] on icon "Editor contextual toolbar" at bounding box center [494, 406] width 12 height 12
type input "23"
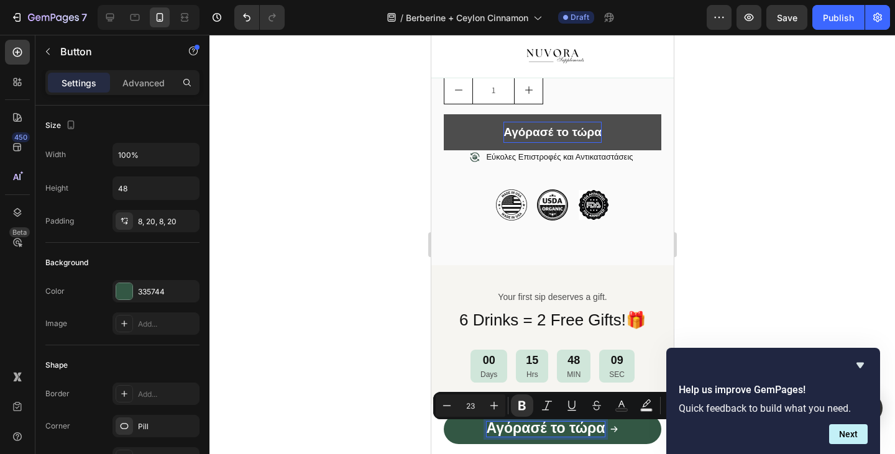
click at [383, 403] on div at bounding box center [551, 244] width 685 height 419
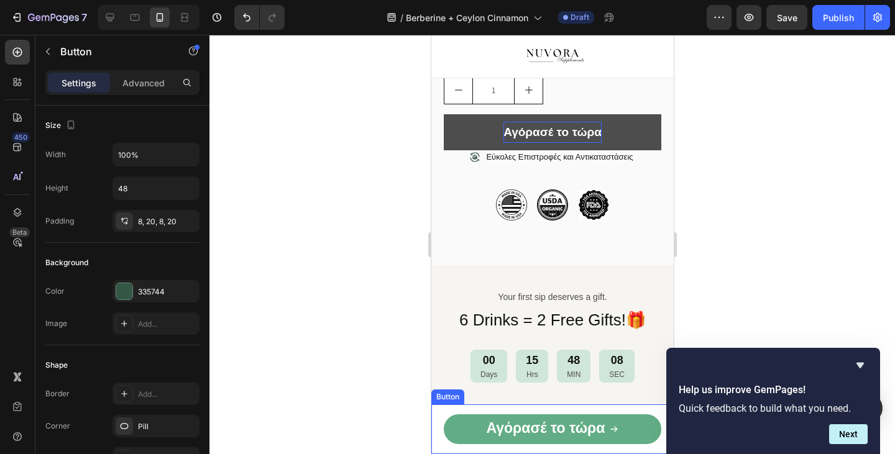
click at [614, 426] on icon at bounding box center [613, 429] width 9 height 9
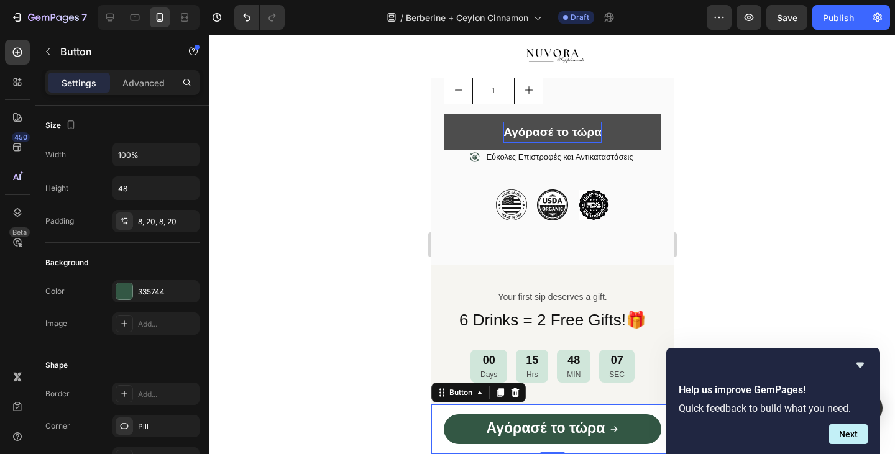
click at [249, 327] on div at bounding box center [551, 244] width 685 height 419
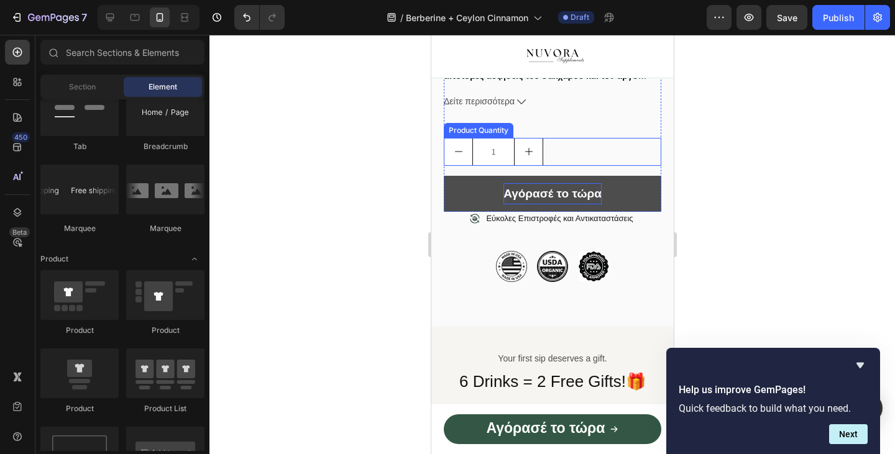
scroll to position [858, 0]
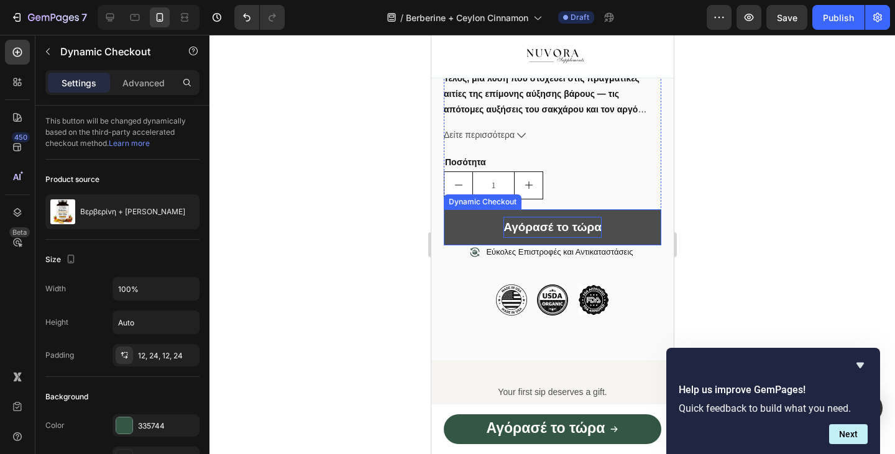
click at [615, 240] on button "Αγόρασέ το τώρα" at bounding box center [551, 227] width 217 height 36
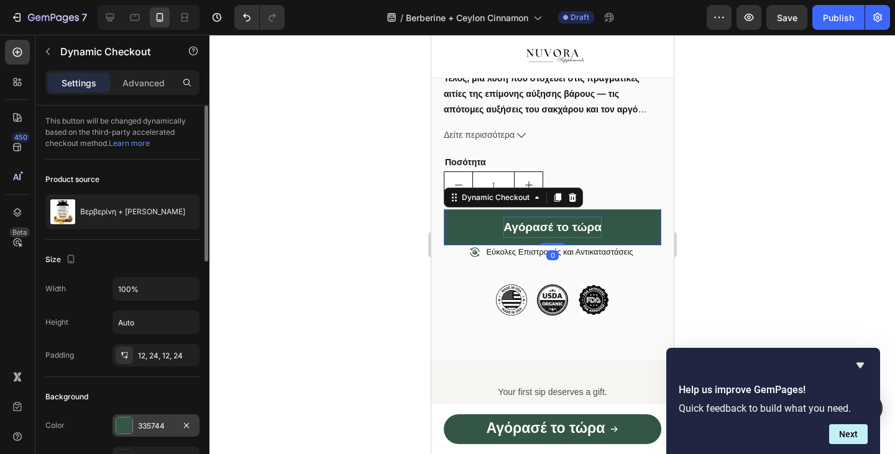
click at [160, 428] on div "335744" at bounding box center [156, 426] width 36 height 11
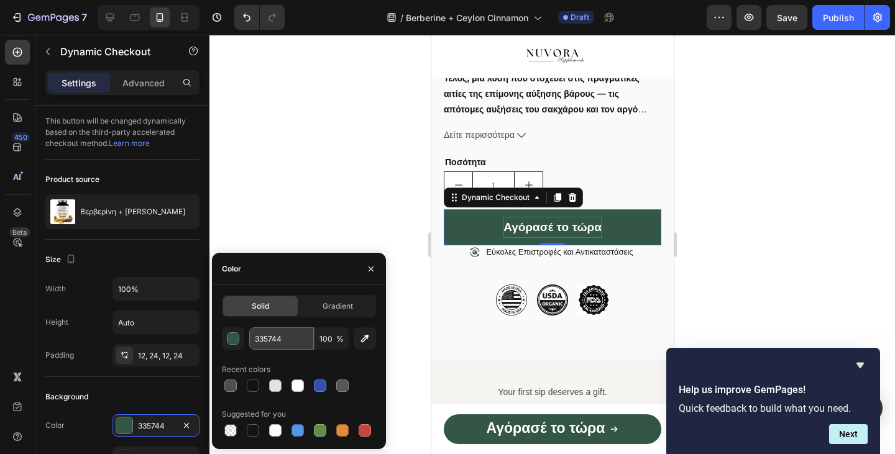
click at [255, 332] on input "335744" at bounding box center [281, 338] width 65 height 22
